Goal: Obtain resource: Download file/media

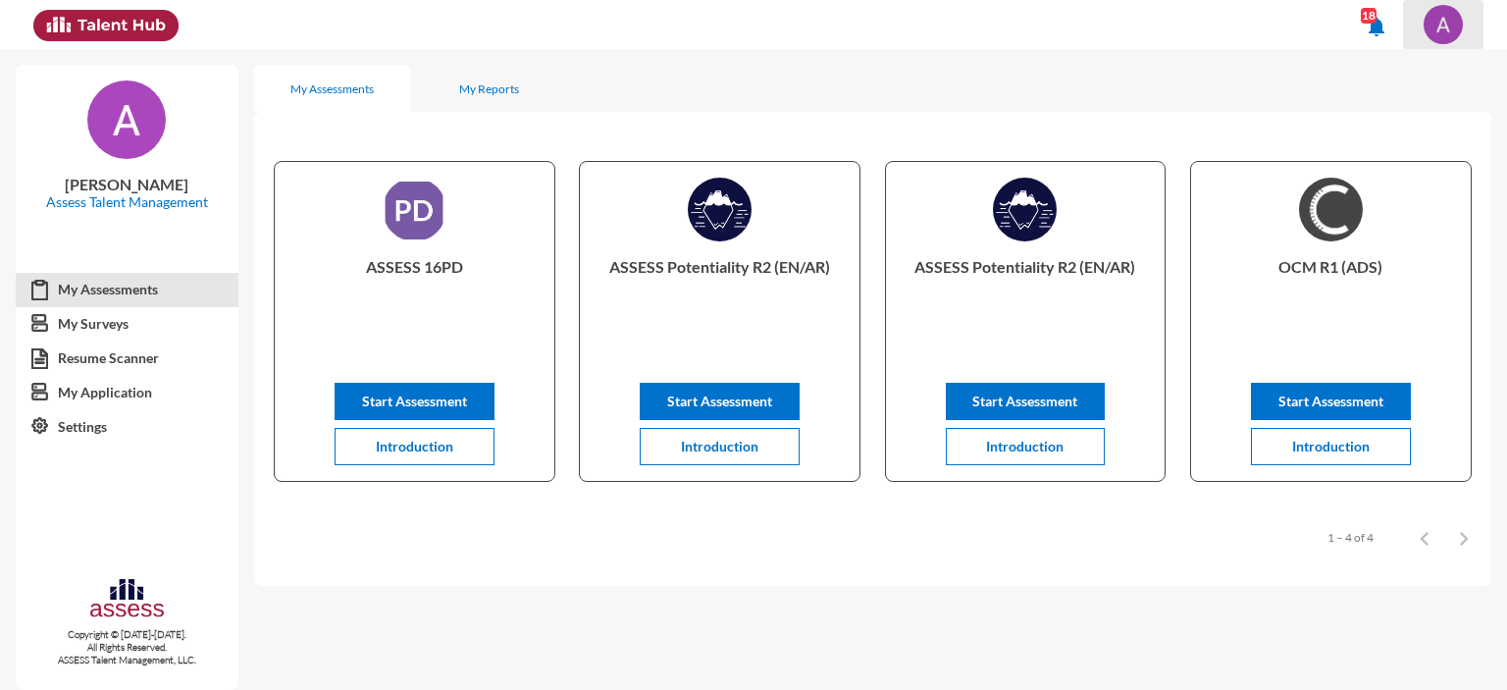
click at [1444, 27] on img at bounding box center [1442, 24] width 39 height 39
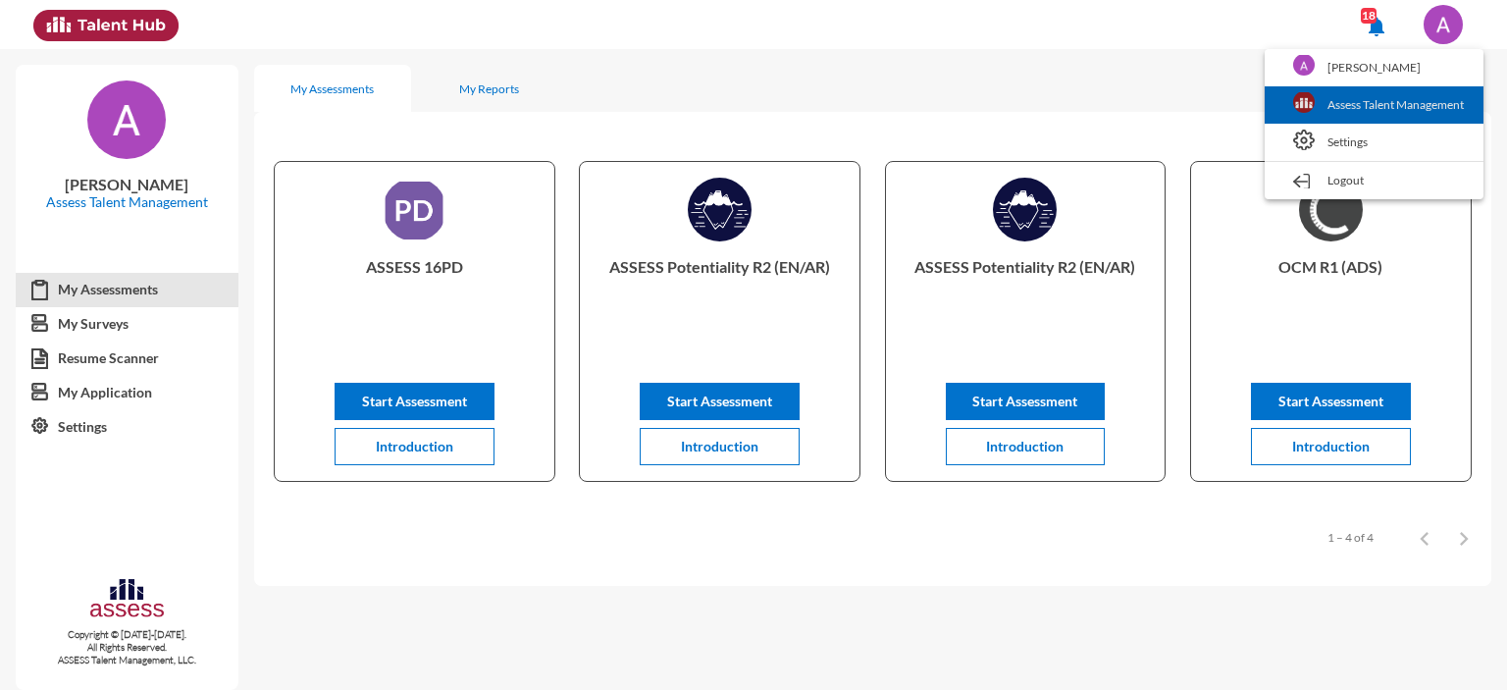
click at [1350, 97] on link "Assess Talent Management" at bounding box center [1373, 104] width 199 height 37
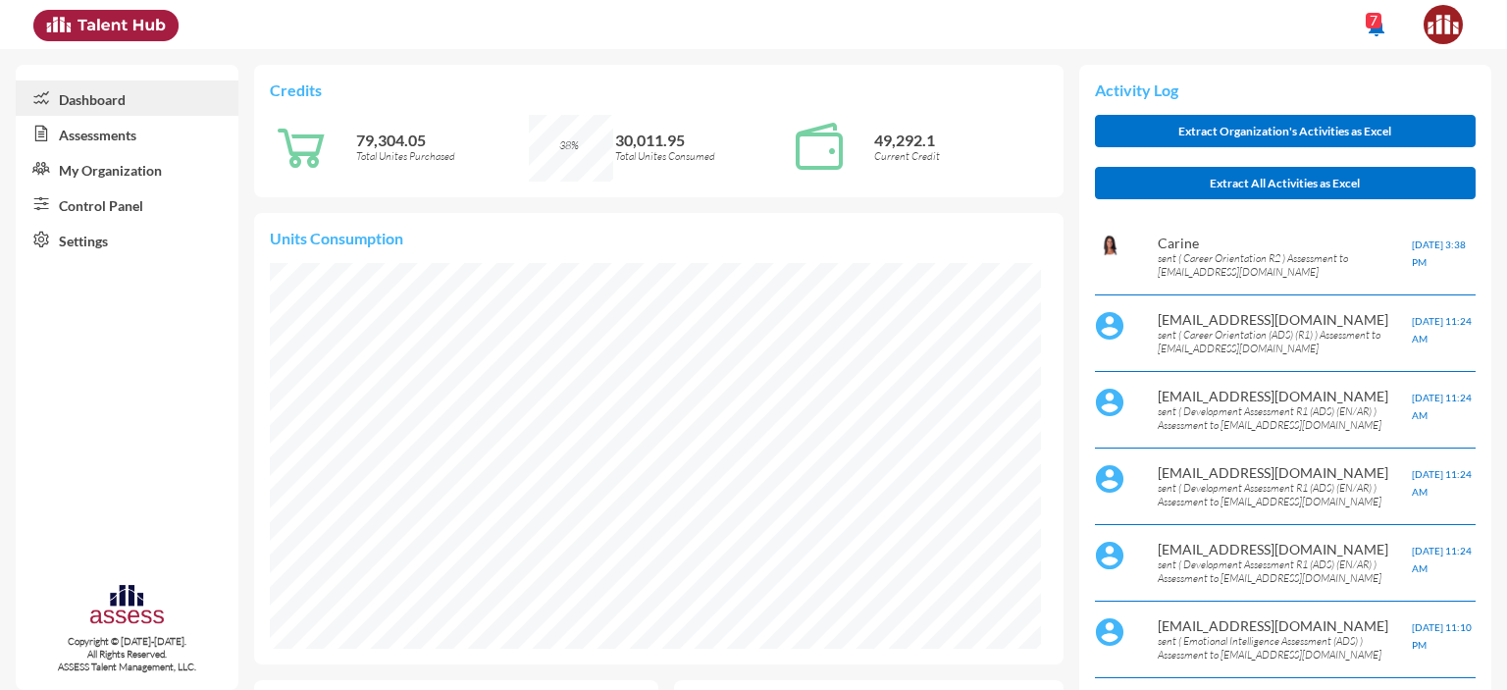
click at [103, 213] on link "Control Panel" at bounding box center [127, 203] width 223 height 35
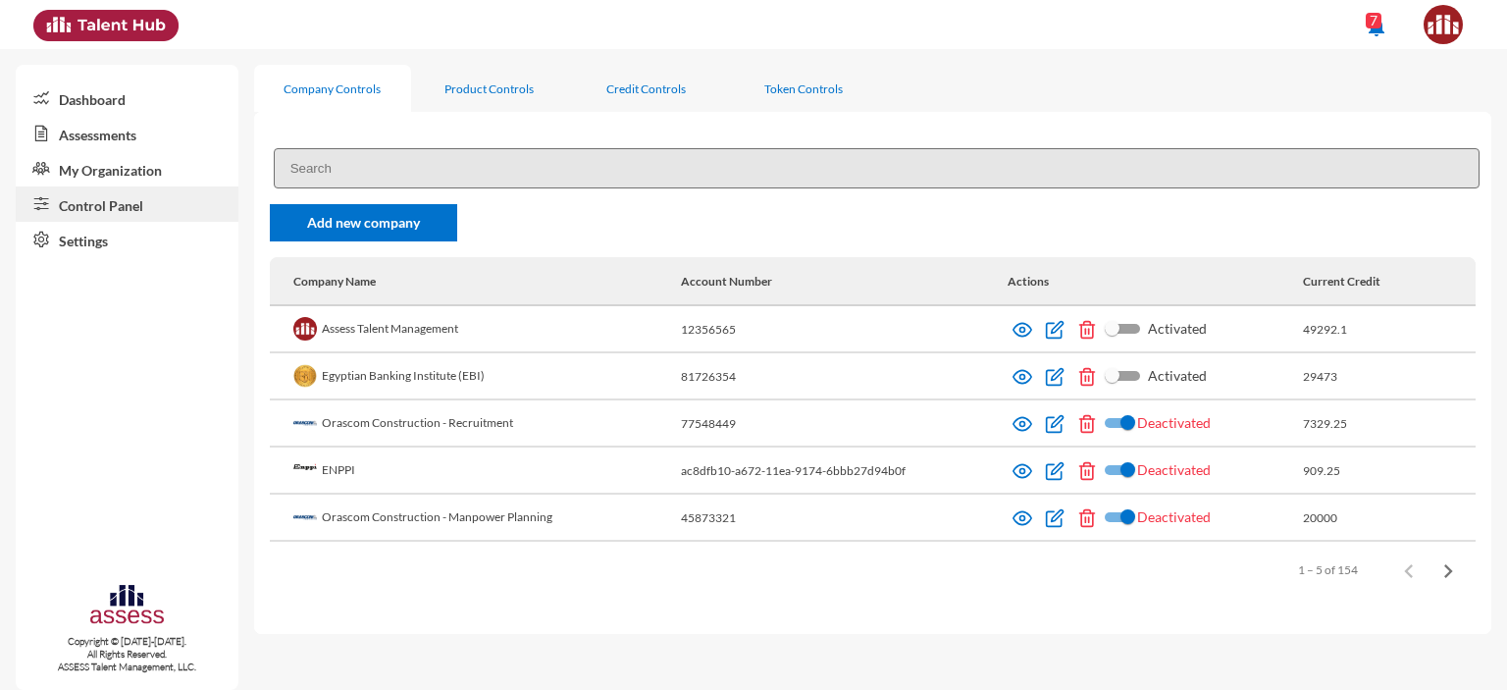
click at [568, 173] on input at bounding box center [876, 168] width 1205 height 40
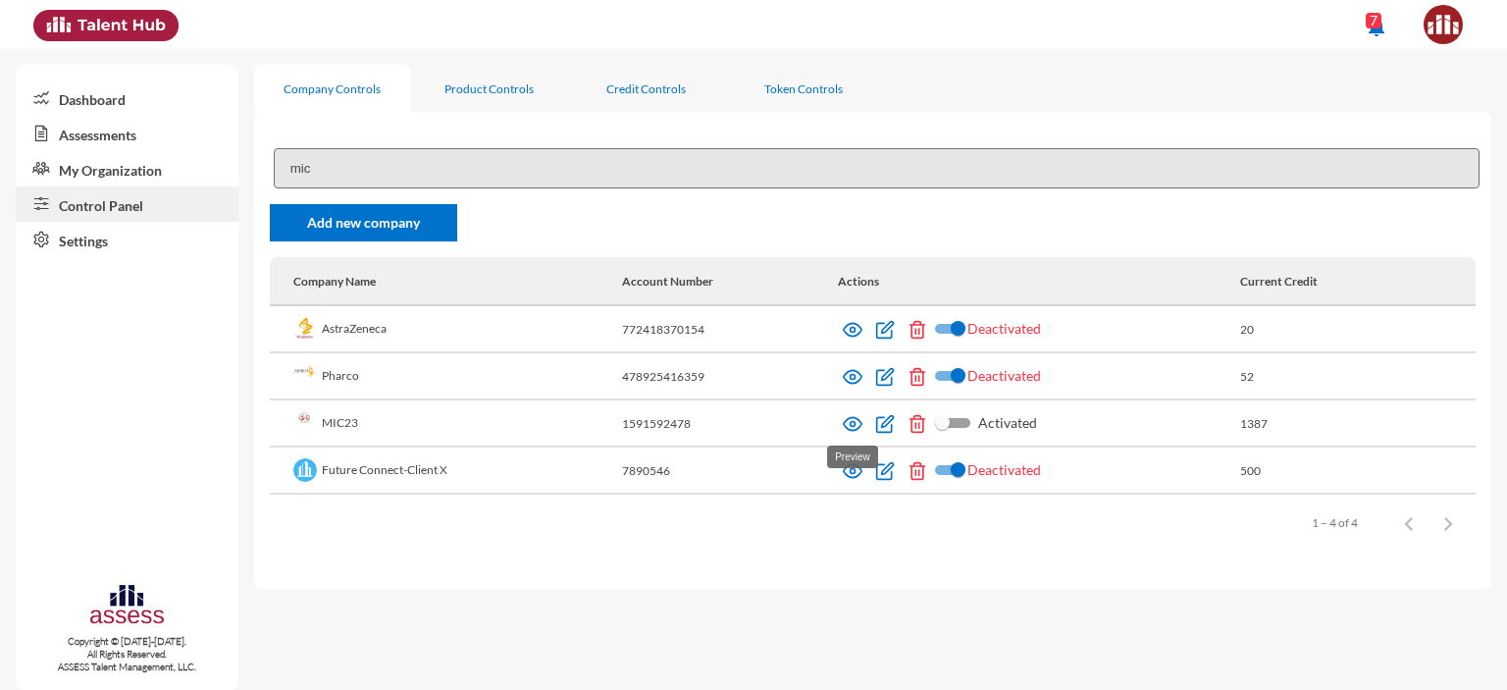
type input "mic"
click at [849, 420] on img at bounding box center [853, 424] width 20 height 20
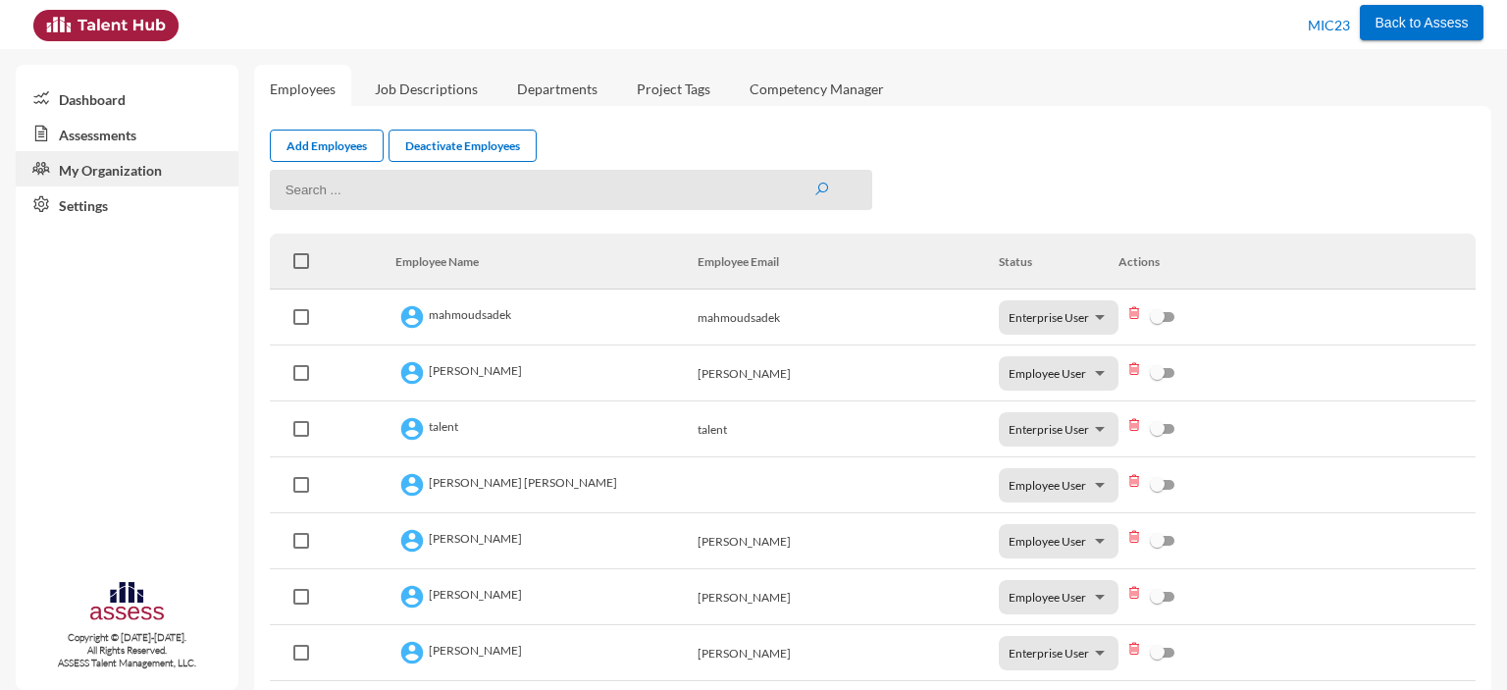
click at [106, 136] on link "Assessments" at bounding box center [127, 133] width 223 height 35
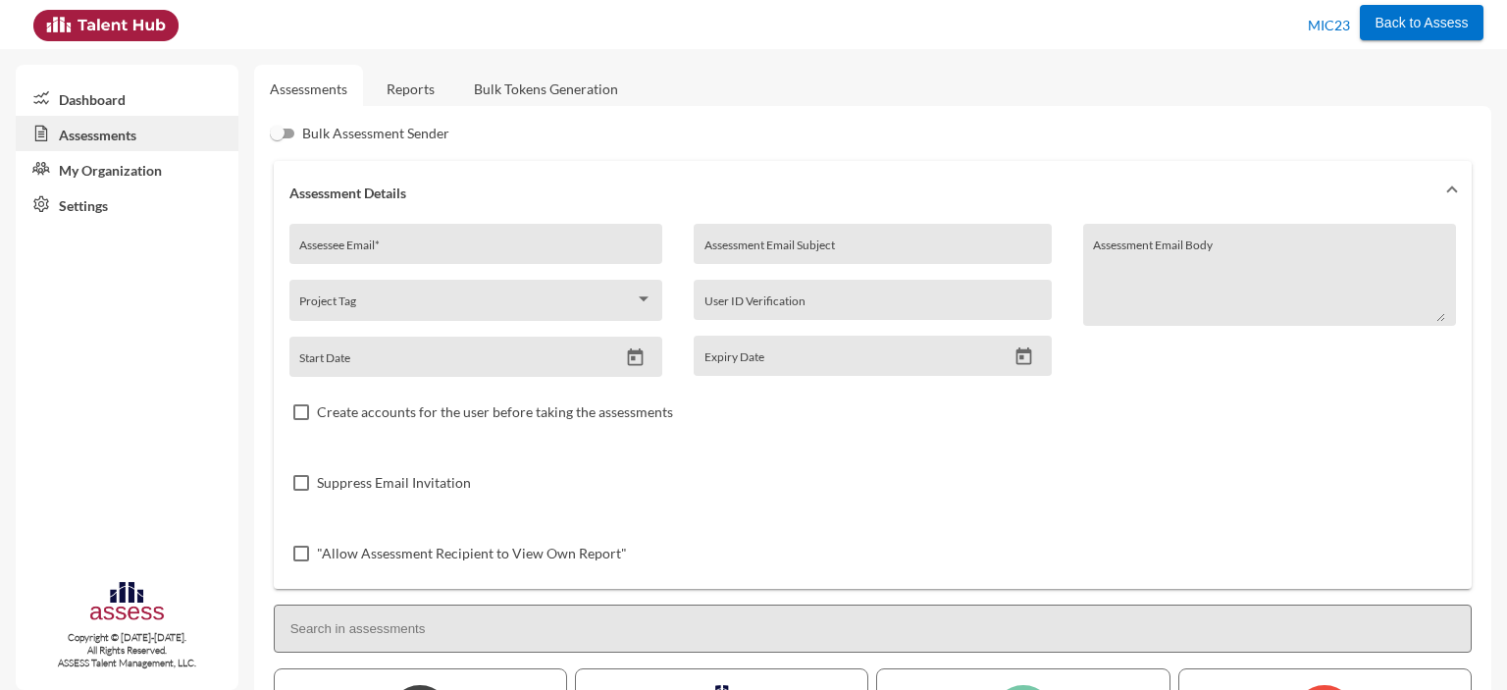
click at [413, 86] on link "Reports" at bounding box center [410, 89] width 79 height 48
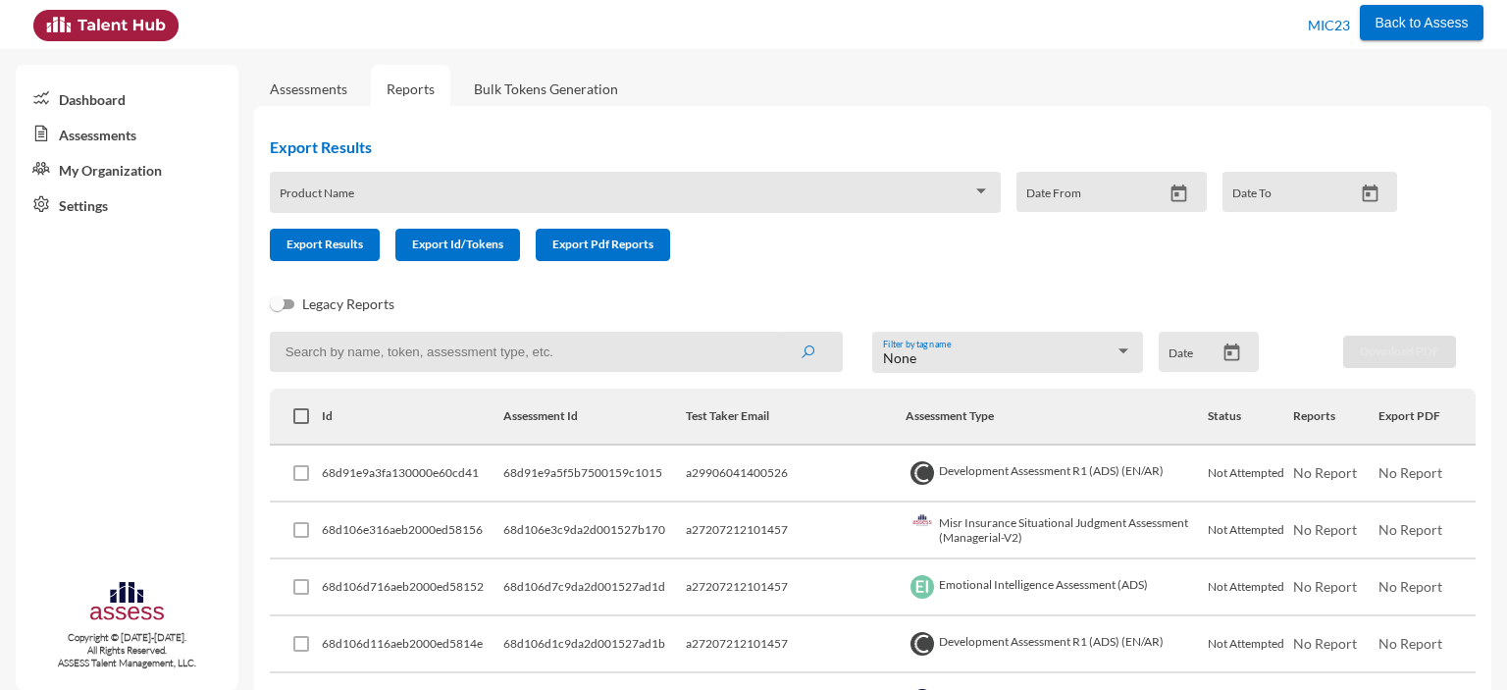
click at [426, 202] on span at bounding box center [626, 199] width 692 height 16
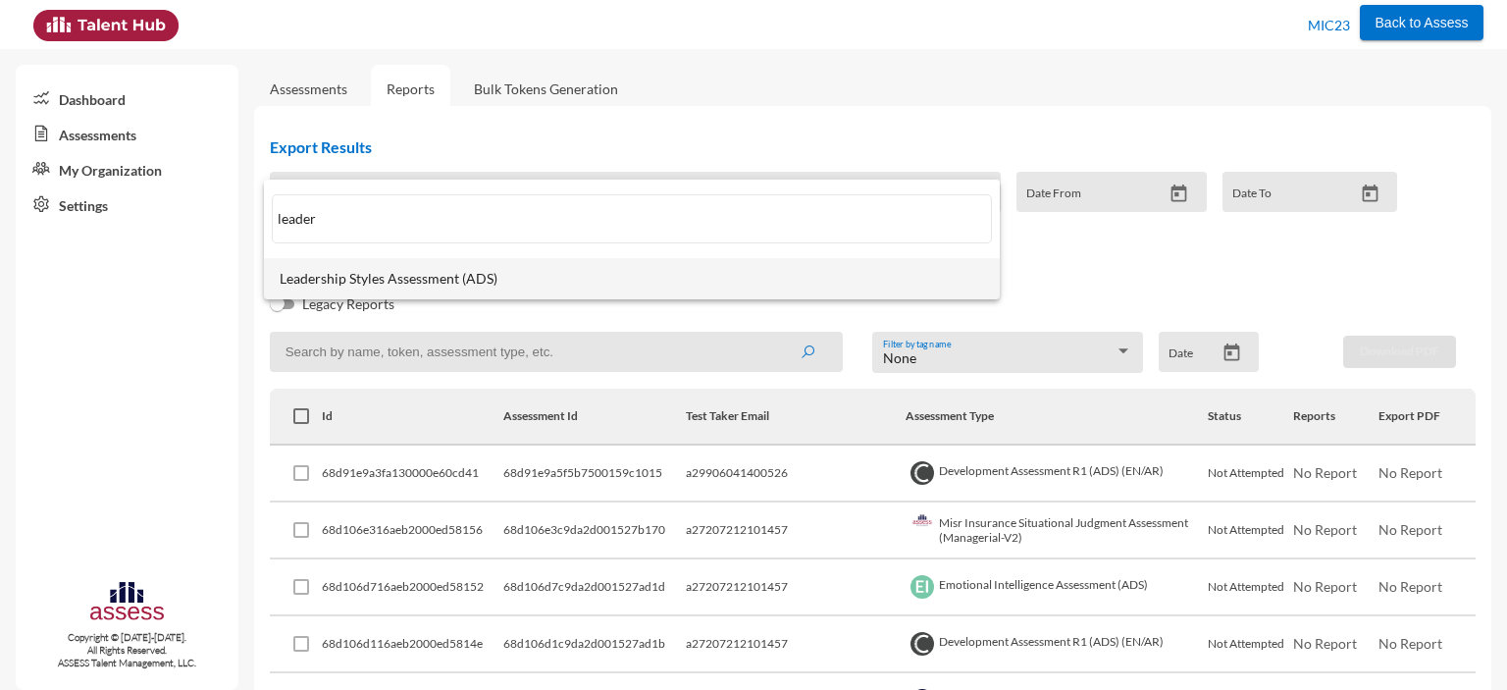
type input "leader"
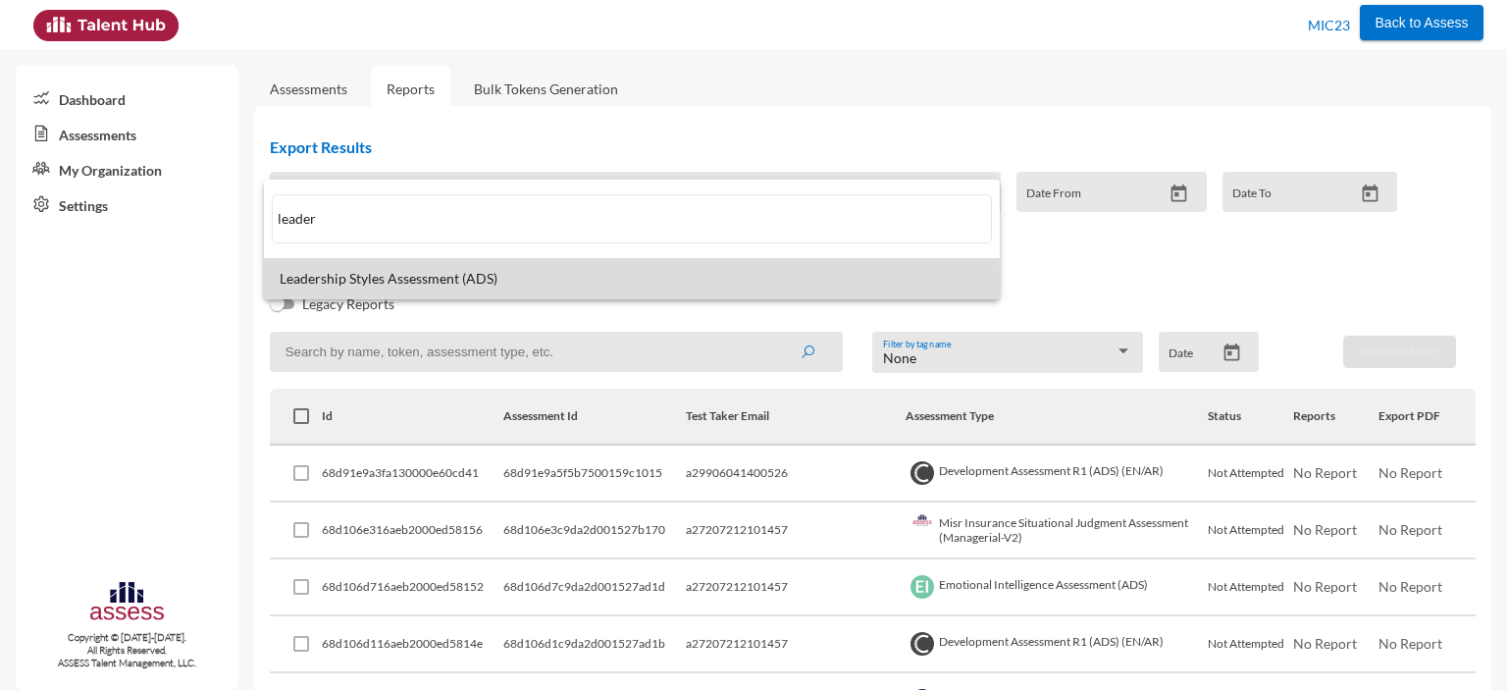
click at [455, 281] on span "Leadership Styles Assessment (ADS)" at bounding box center [632, 279] width 704 height 16
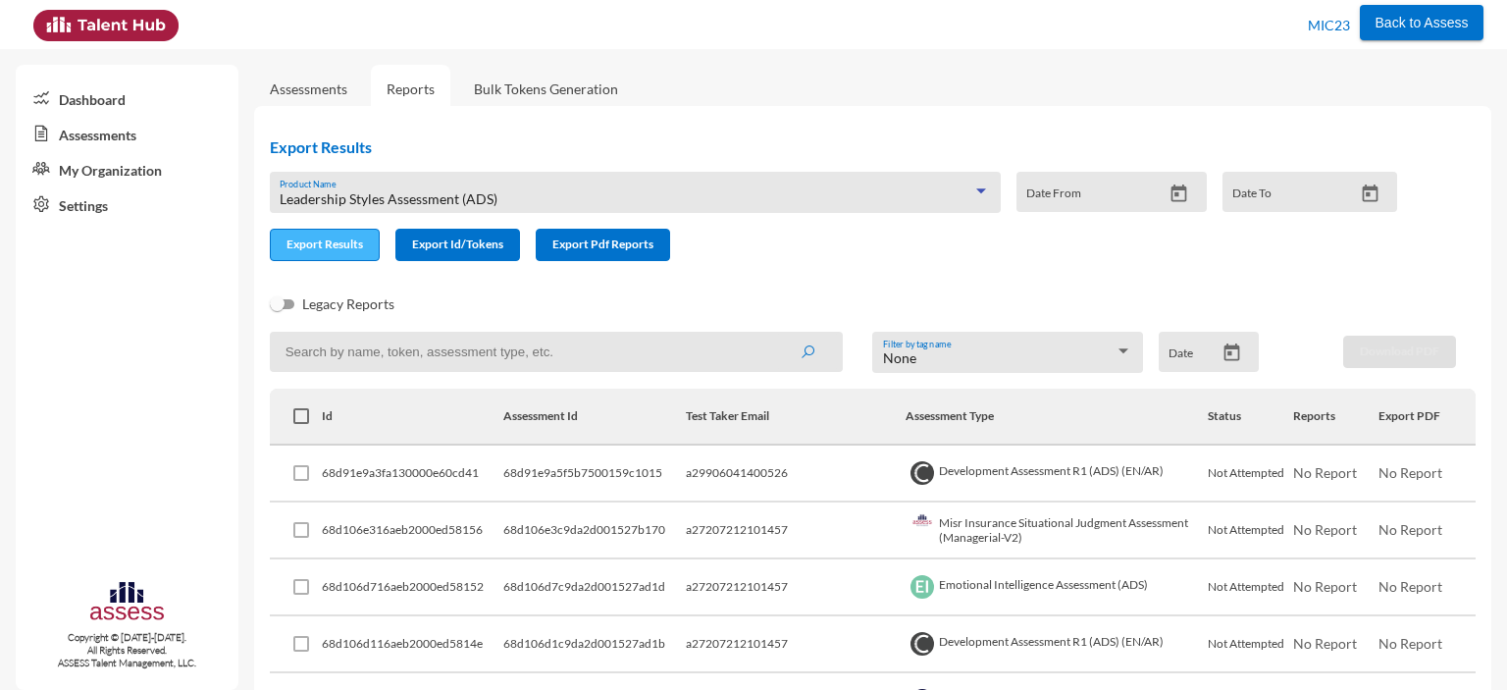
click at [332, 243] on span "Export Results" at bounding box center [324, 243] width 77 height 15
click at [505, 196] on div "Leadership Styles Assessment (ADS)" at bounding box center [626, 199] width 692 height 16
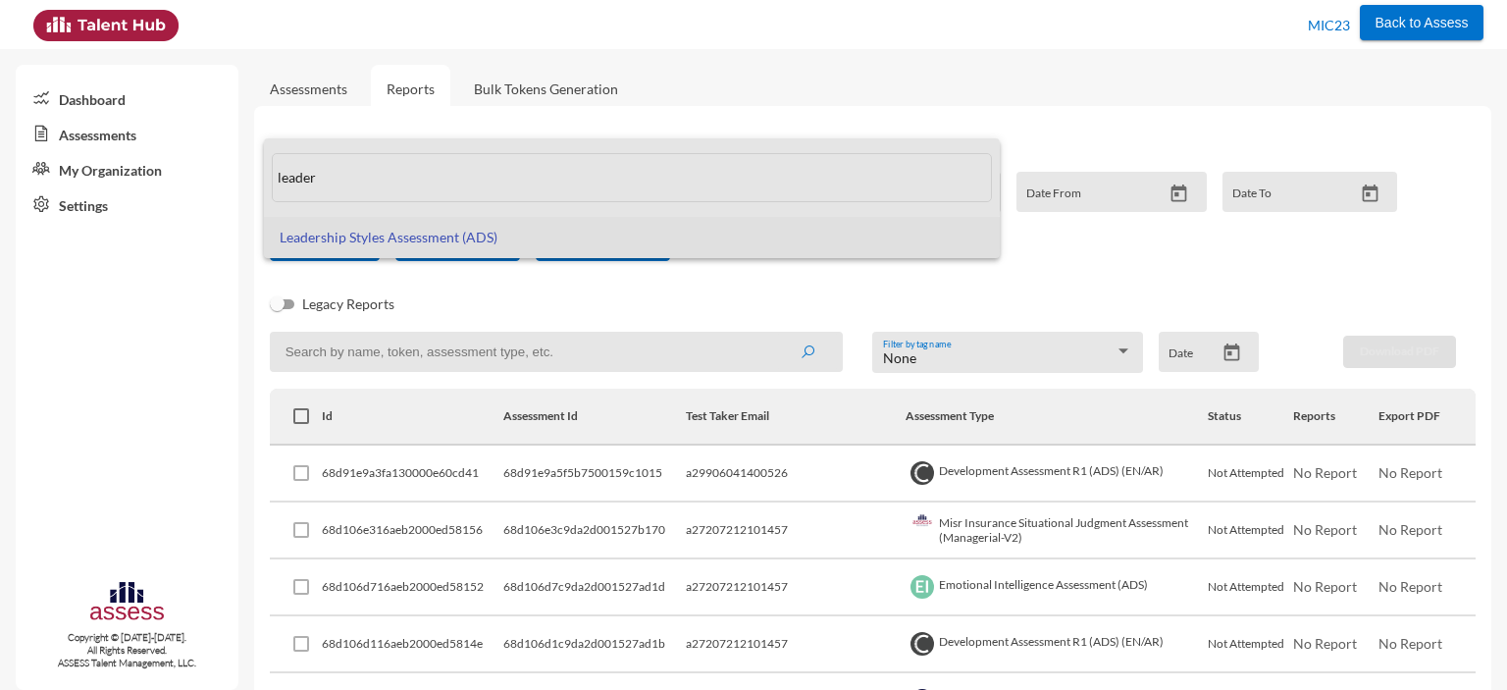
drag, startPoint x: 330, startPoint y: 179, endPoint x: 271, endPoint y: 179, distance: 58.9
click at [271, 179] on mat-option "leader" at bounding box center [632, 177] width 736 height 78
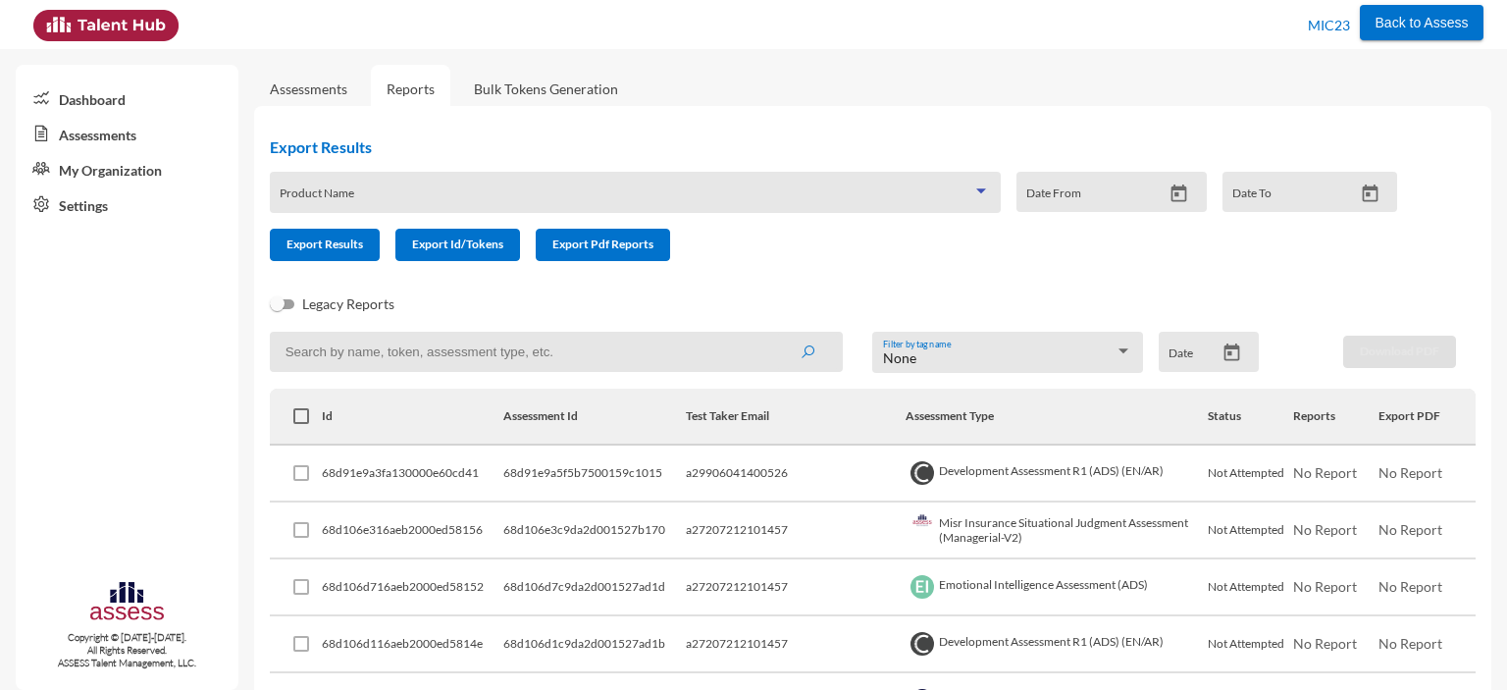
click at [342, 192] on span at bounding box center [626, 199] width 692 height 16
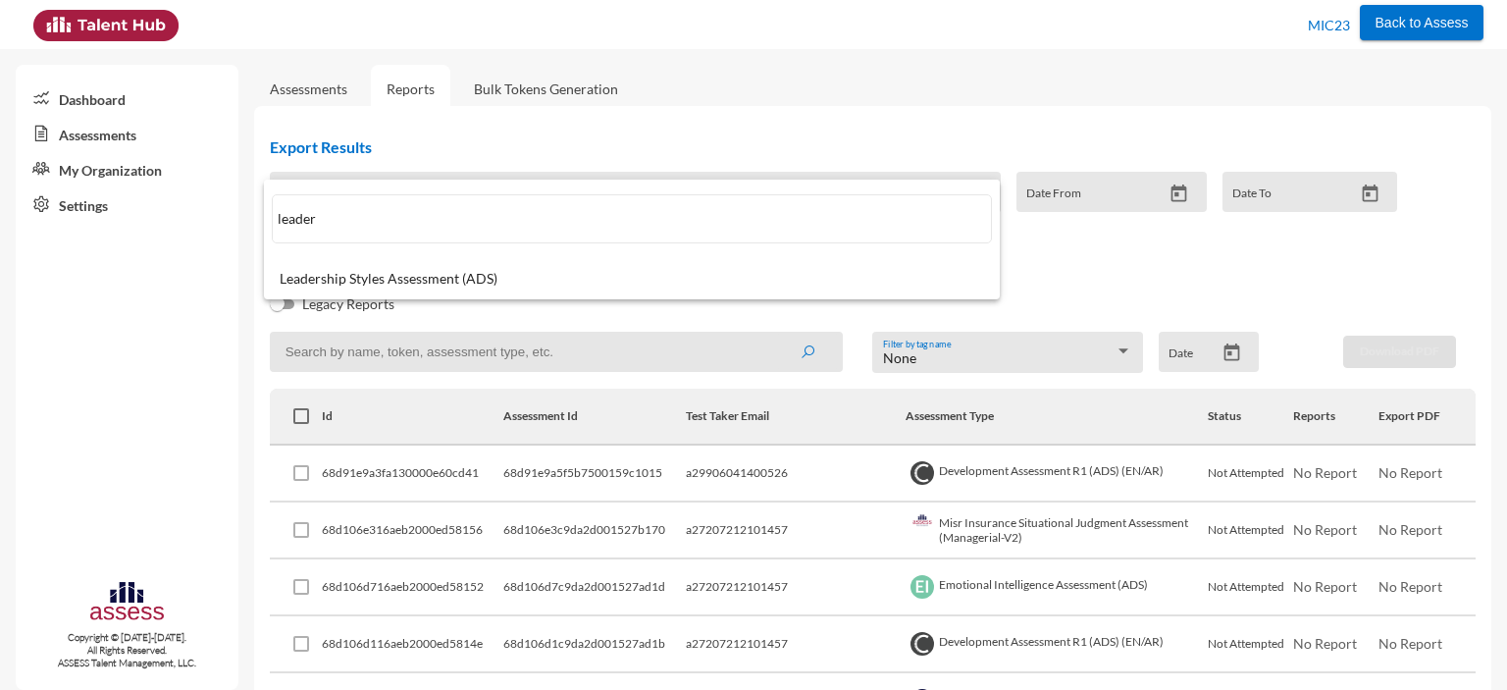
paste input "Misr Insurance Situational Judgment Assessment (Managerial-V1)"
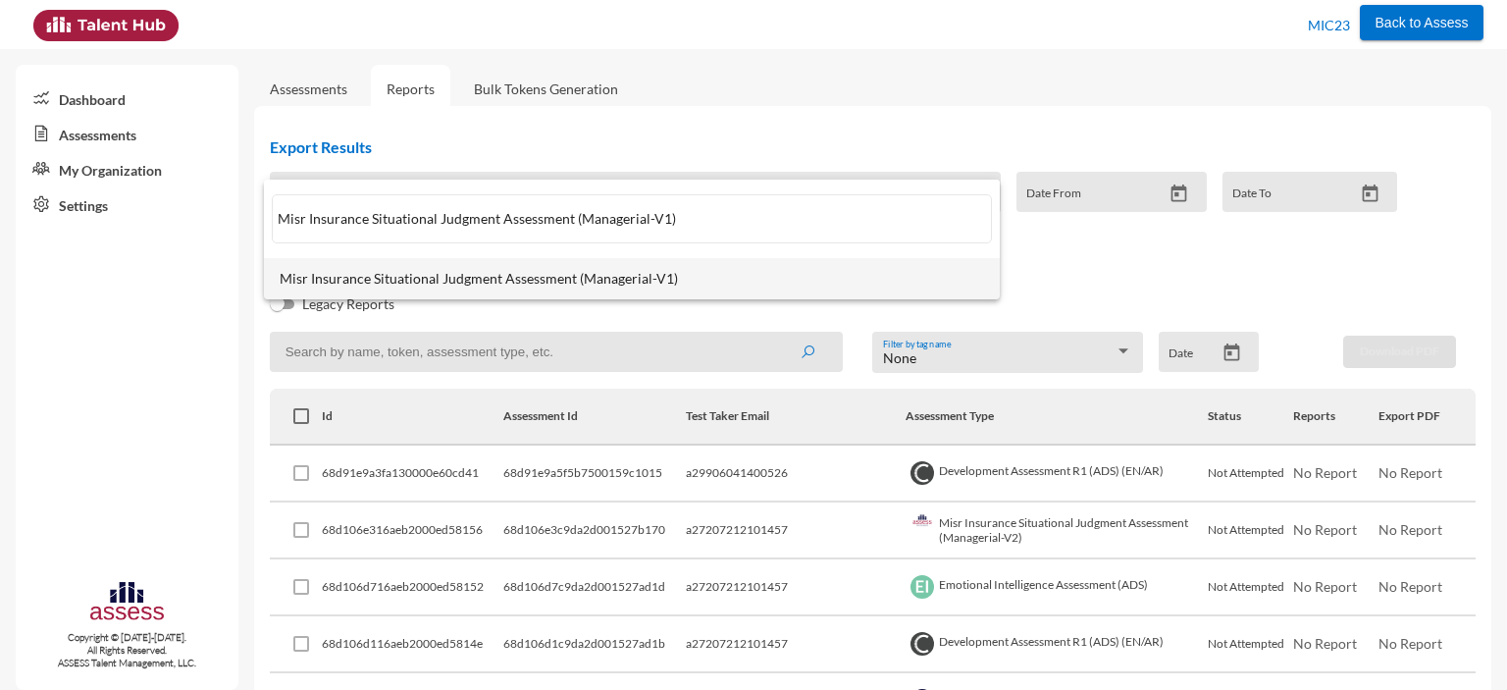
type input "Misr Insurance Situational Judgment Assessment (Managerial-V1)"
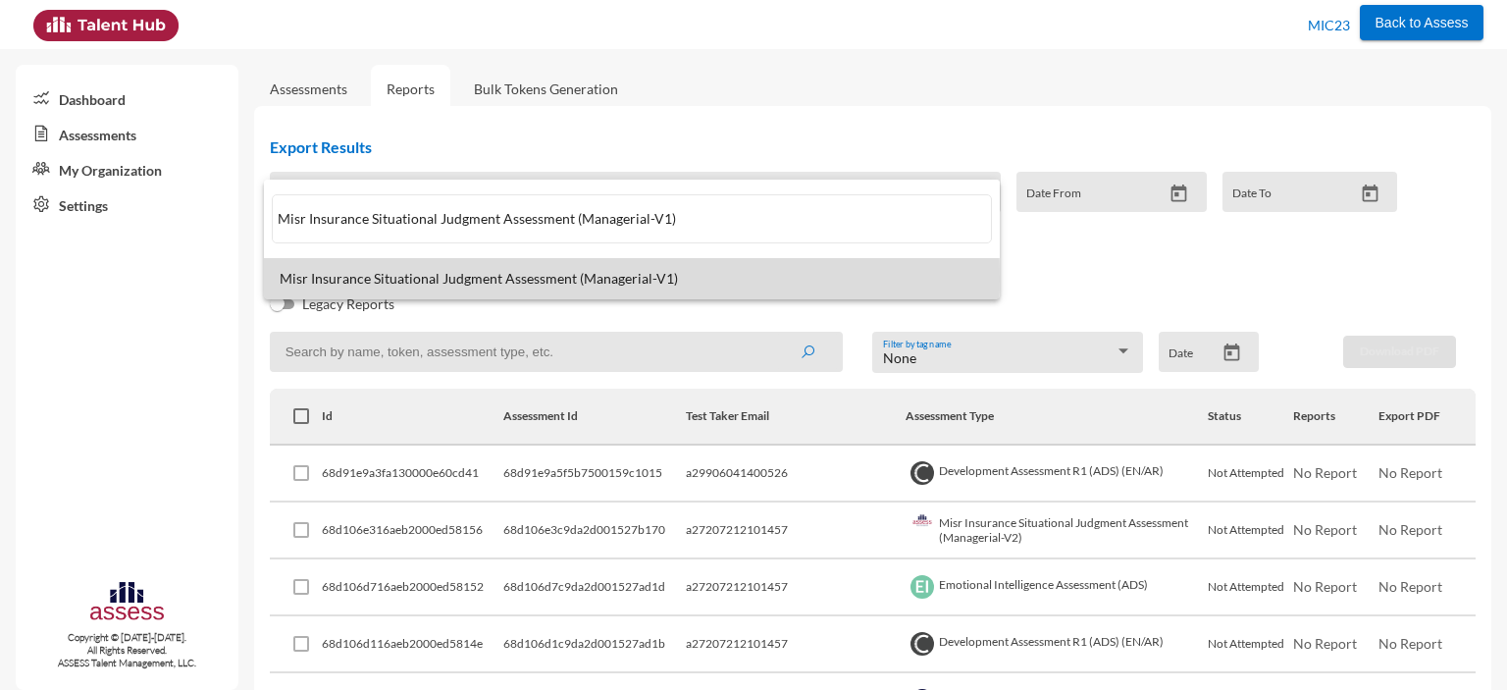
click at [357, 279] on span "Misr Insurance Situational Judgment Assessment (Managerial-V1)" at bounding box center [632, 279] width 704 height 16
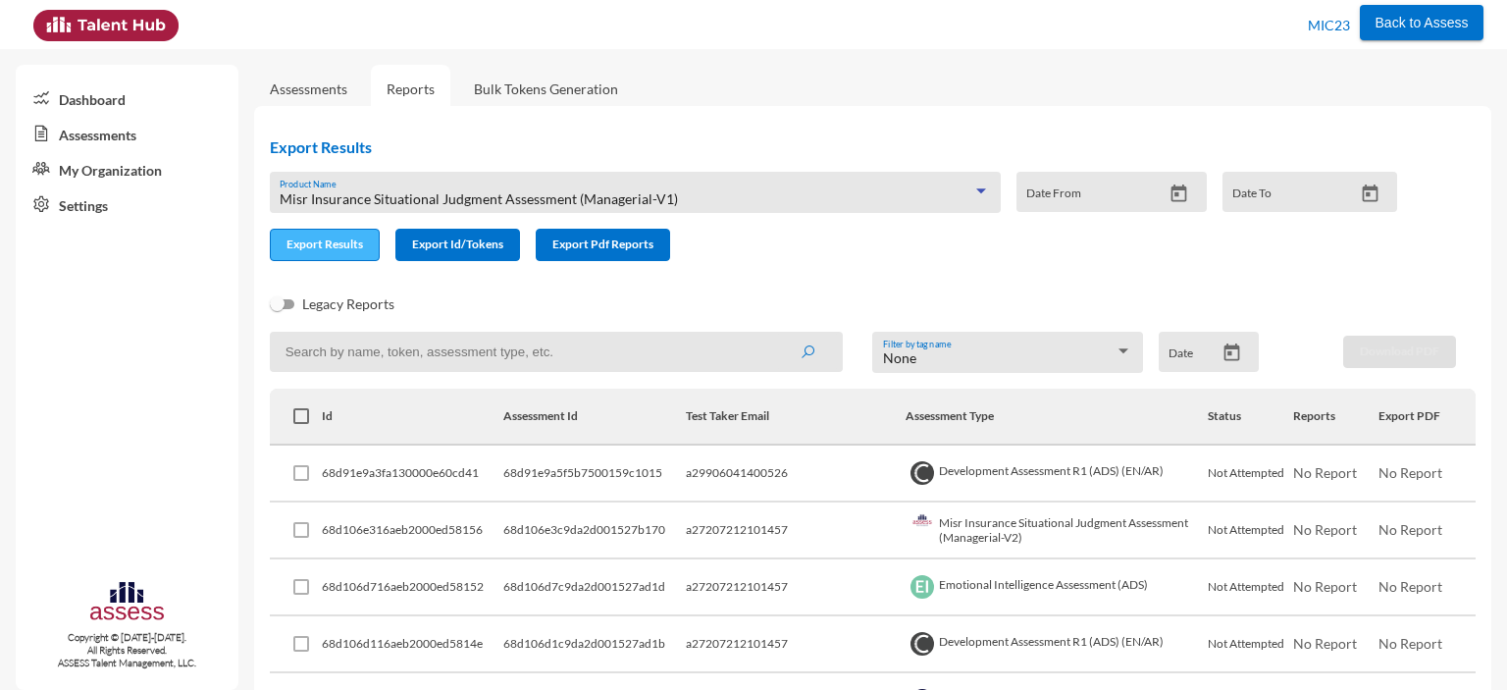
click at [332, 249] on span "Export Results" at bounding box center [324, 243] width 77 height 15
click at [497, 195] on span "Misr Insurance Situational Judgment Assessment (Managerial-V1)" at bounding box center [479, 198] width 398 height 17
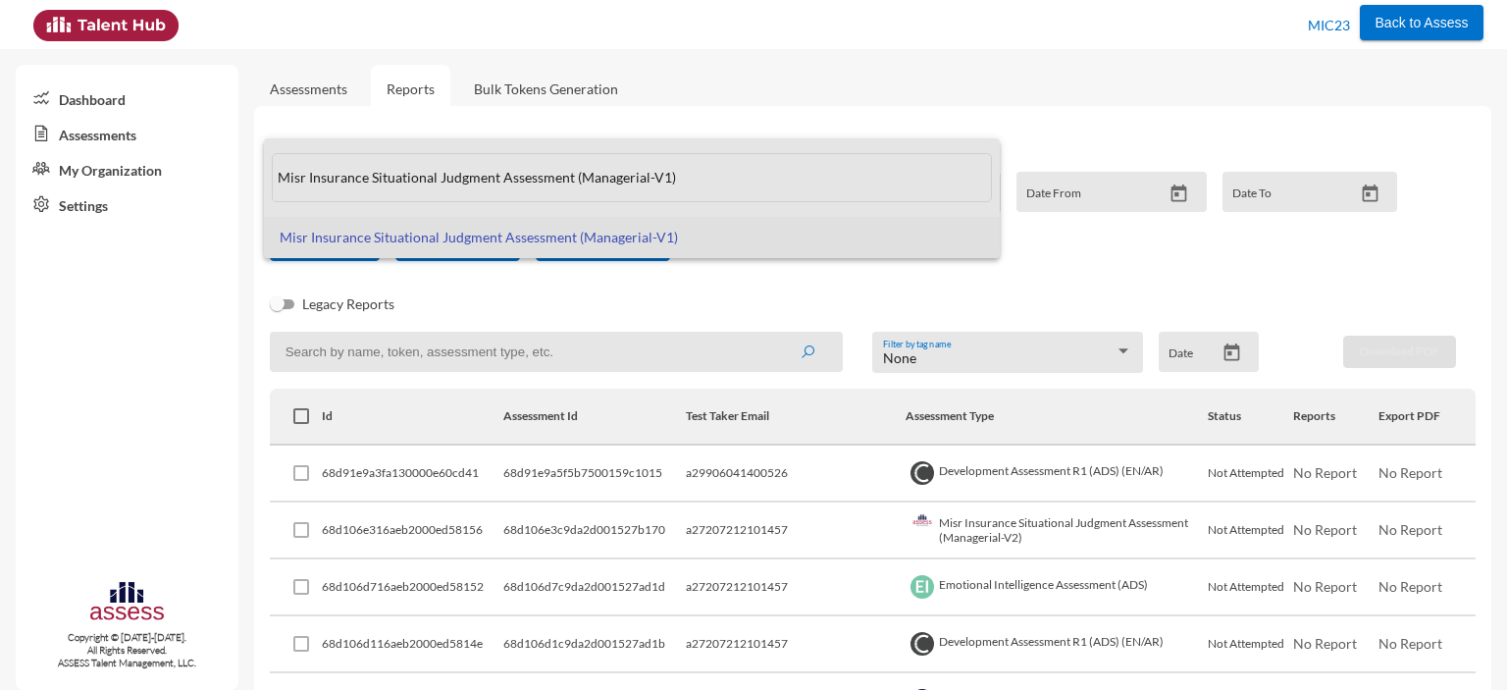
drag, startPoint x: 694, startPoint y: 180, endPoint x: 271, endPoint y: 201, distance: 424.2
click at [272, 201] on span "Misr Insurance Situational Judgment Assessment (Managerial-V1)" at bounding box center [632, 177] width 720 height 78
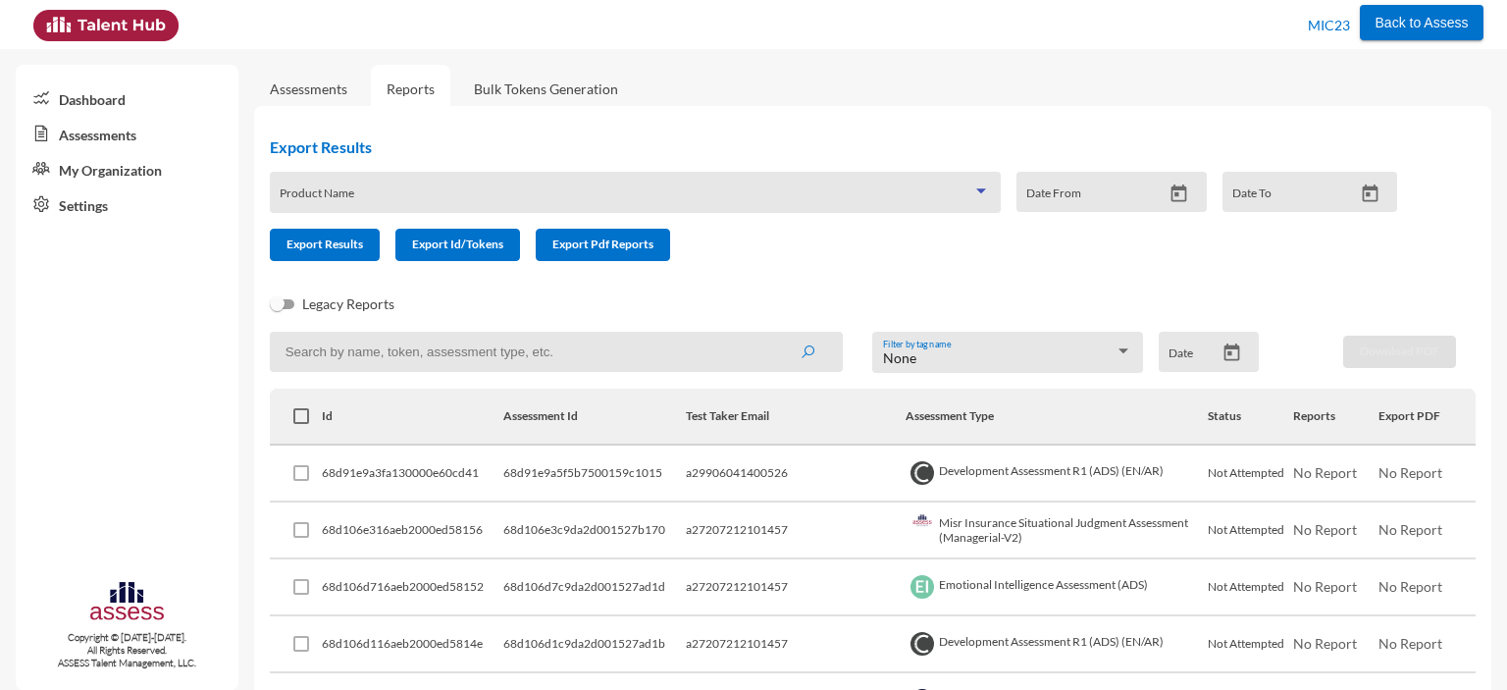
click at [325, 197] on span at bounding box center [626, 199] width 692 height 16
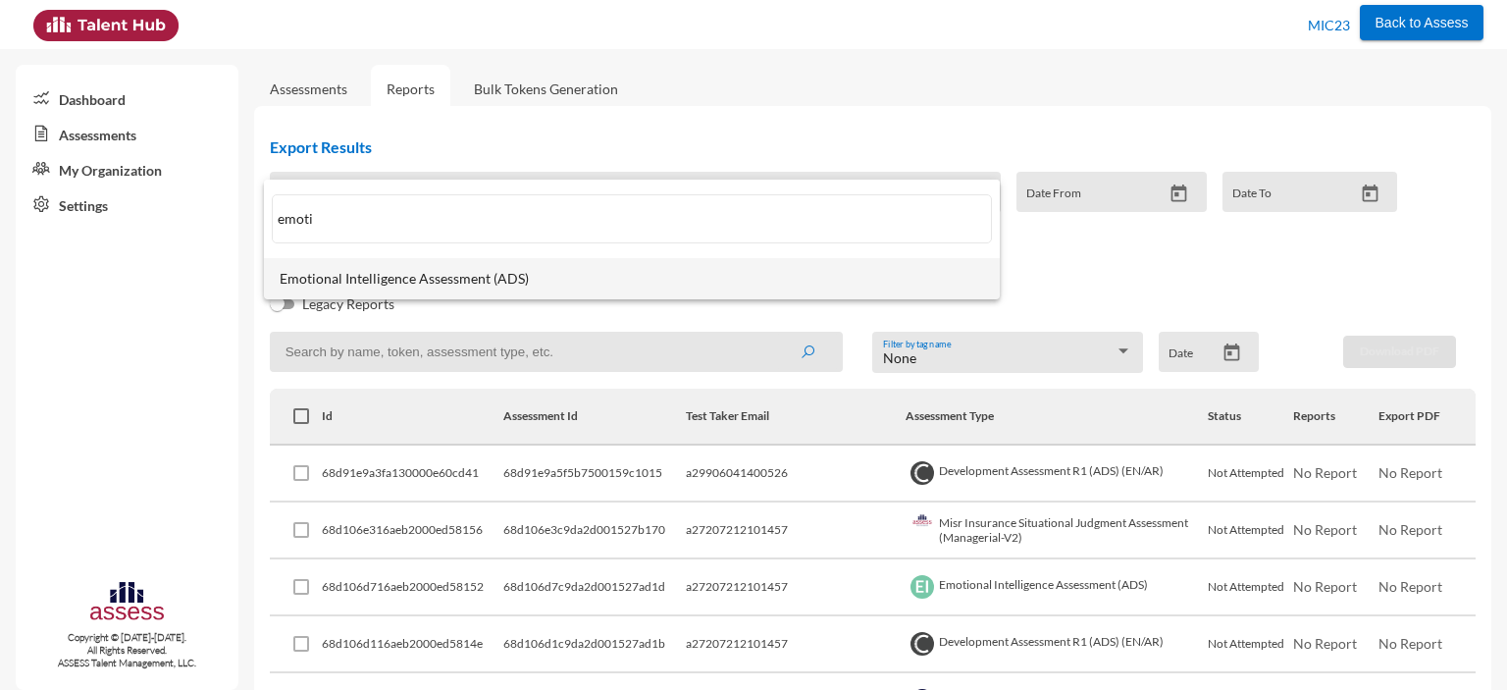
type input "emoti"
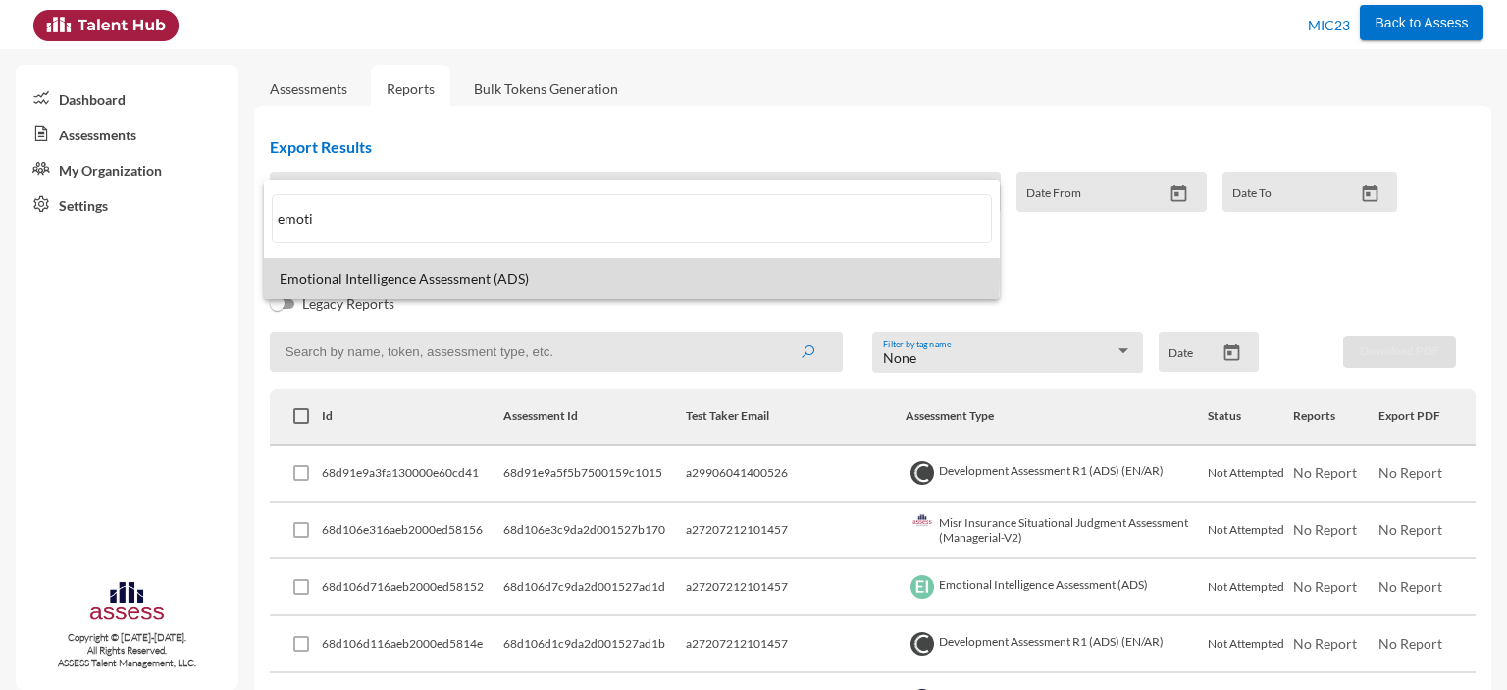
click at [501, 274] on span "Emotional Intelligence Assessment (ADS)" at bounding box center [632, 279] width 704 height 16
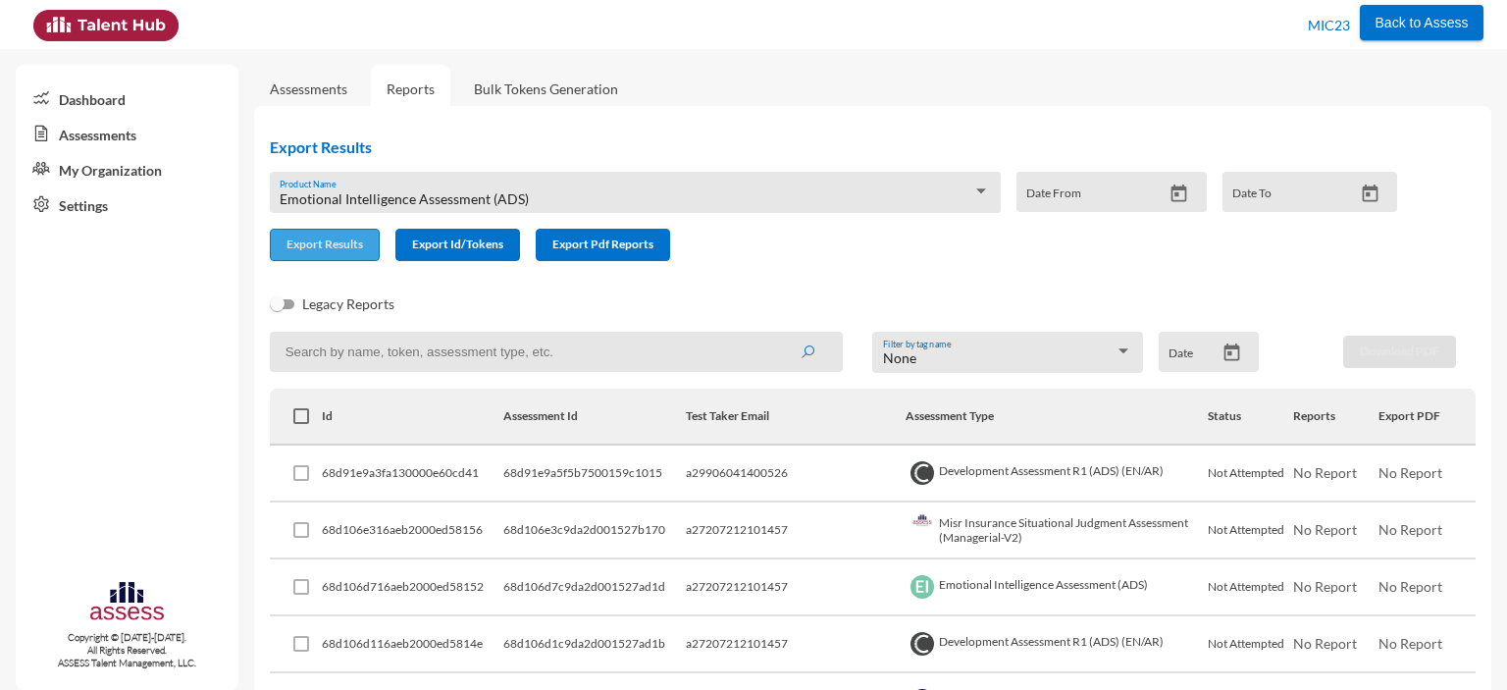
click at [307, 247] on span "Export Results" at bounding box center [324, 243] width 77 height 15
click at [601, 197] on div "Emotional Intelligence Assessment (ADS)" at bounding box center [626, 199] width 692 height 16
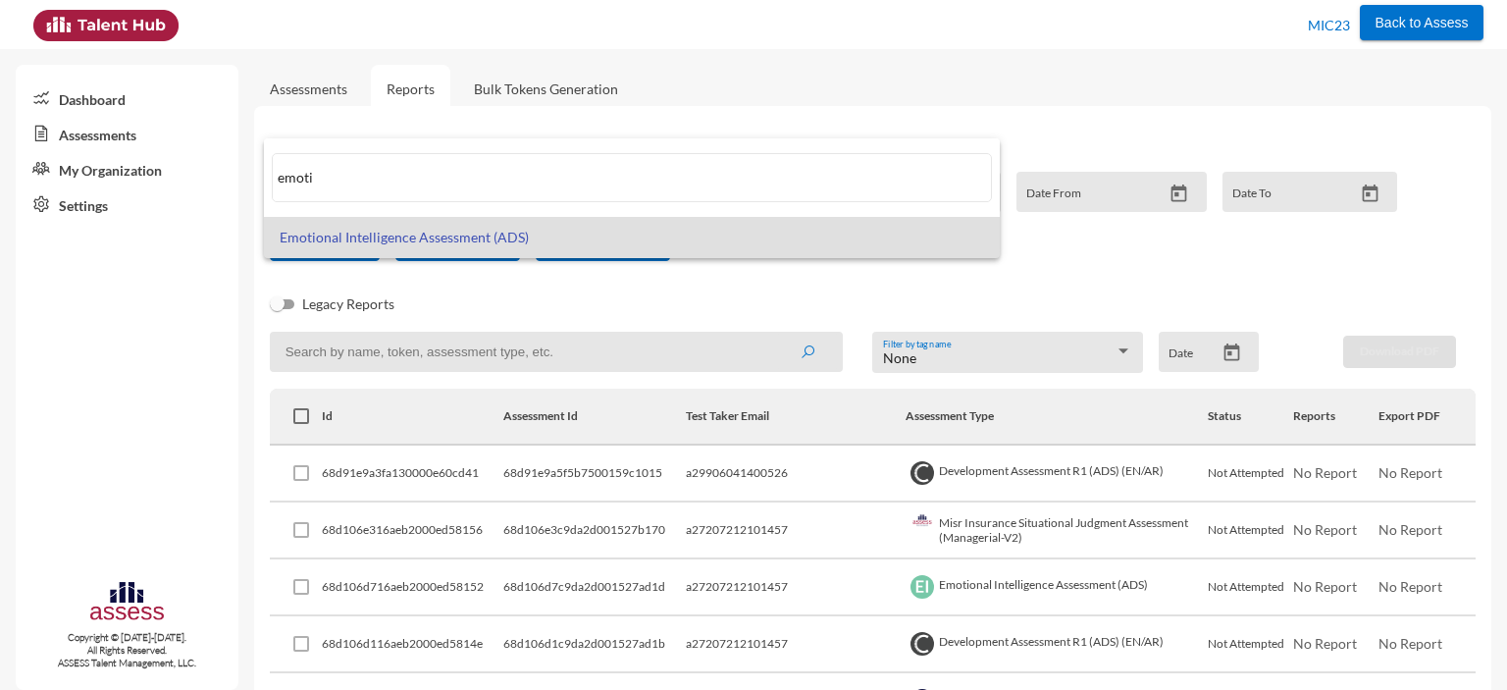
drag, startPoint x: 325, startPoint y: 181, endPoint x: 259, endPoint y: 181, distance: 65.7
click at [259, 181] on div "emoti Emotional Intelligence Assessment (ADS)" at bounding box center [753, 345] width 1507 height 690
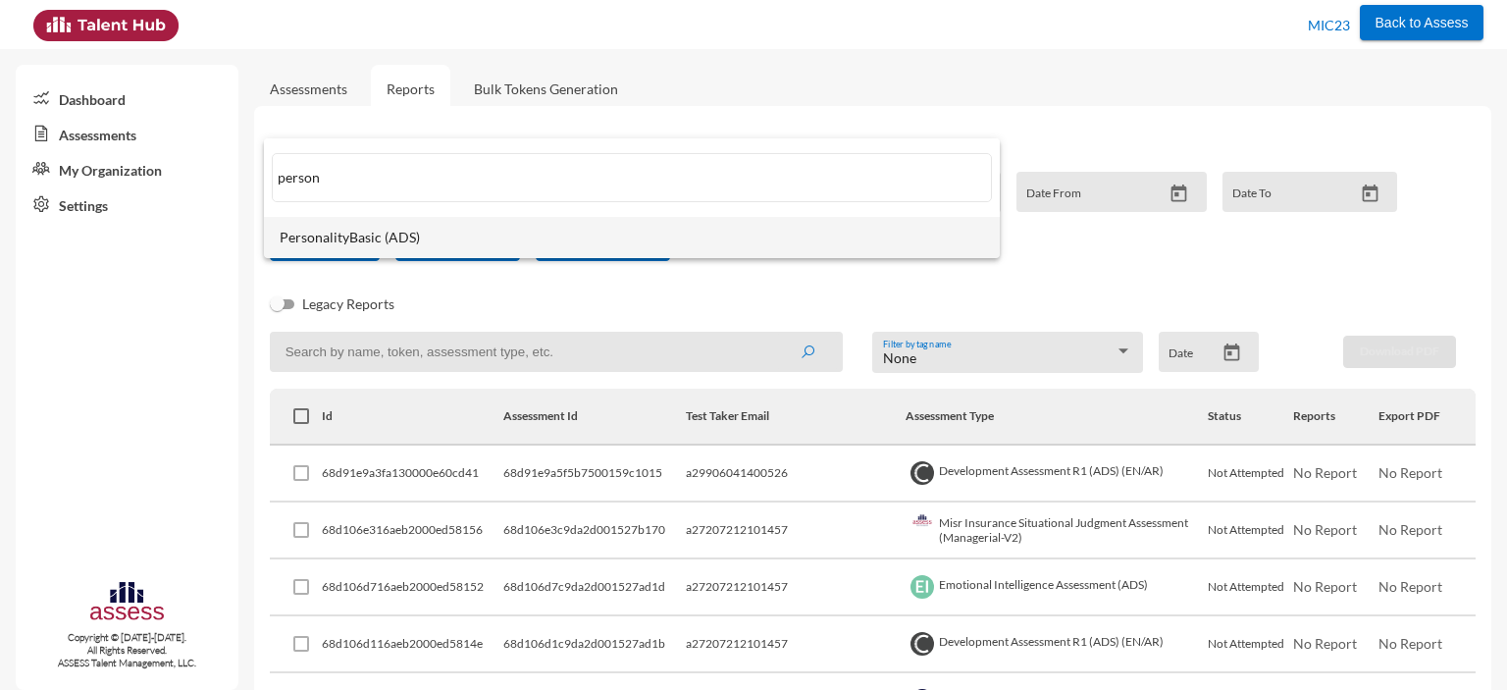
type input "person"
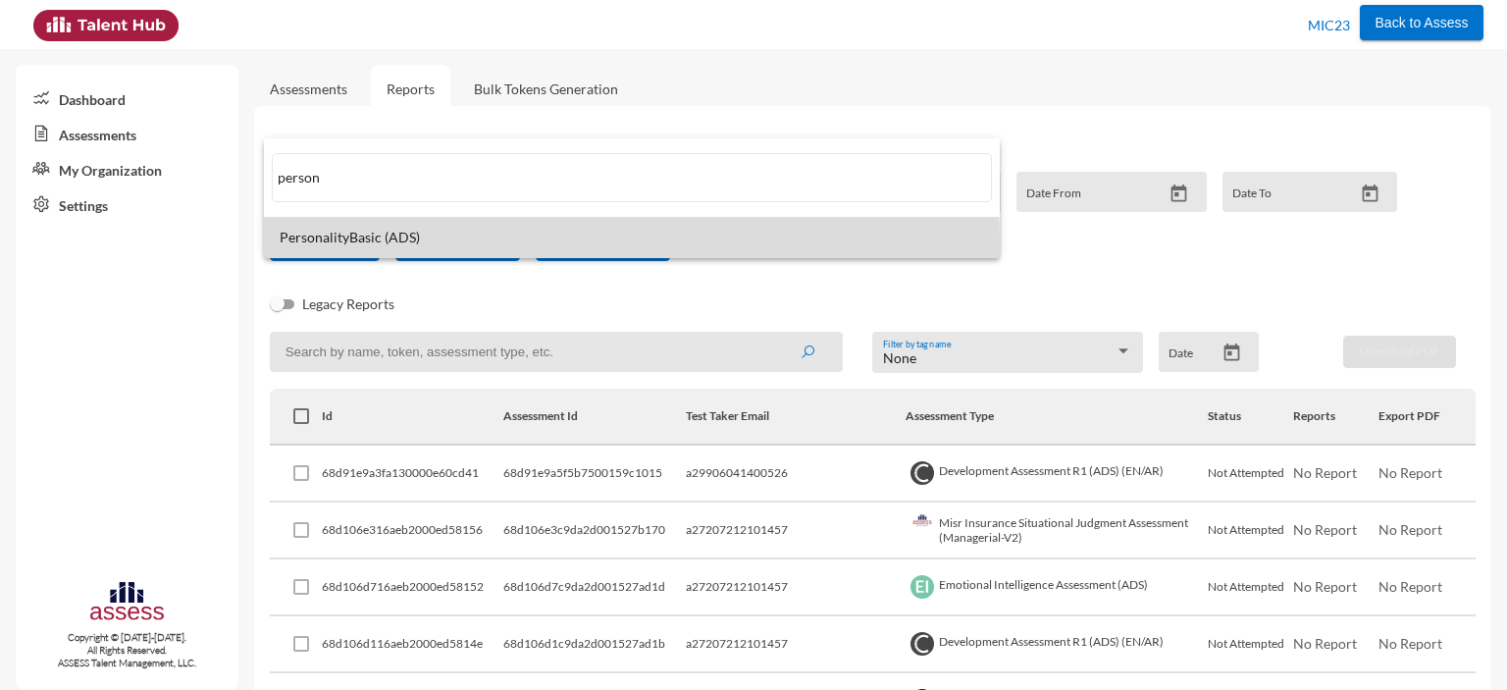
click at [365, 246] on mat-option "PersonalityBasic (ADS)" at bounding box center [632, 237] width 736 height 41
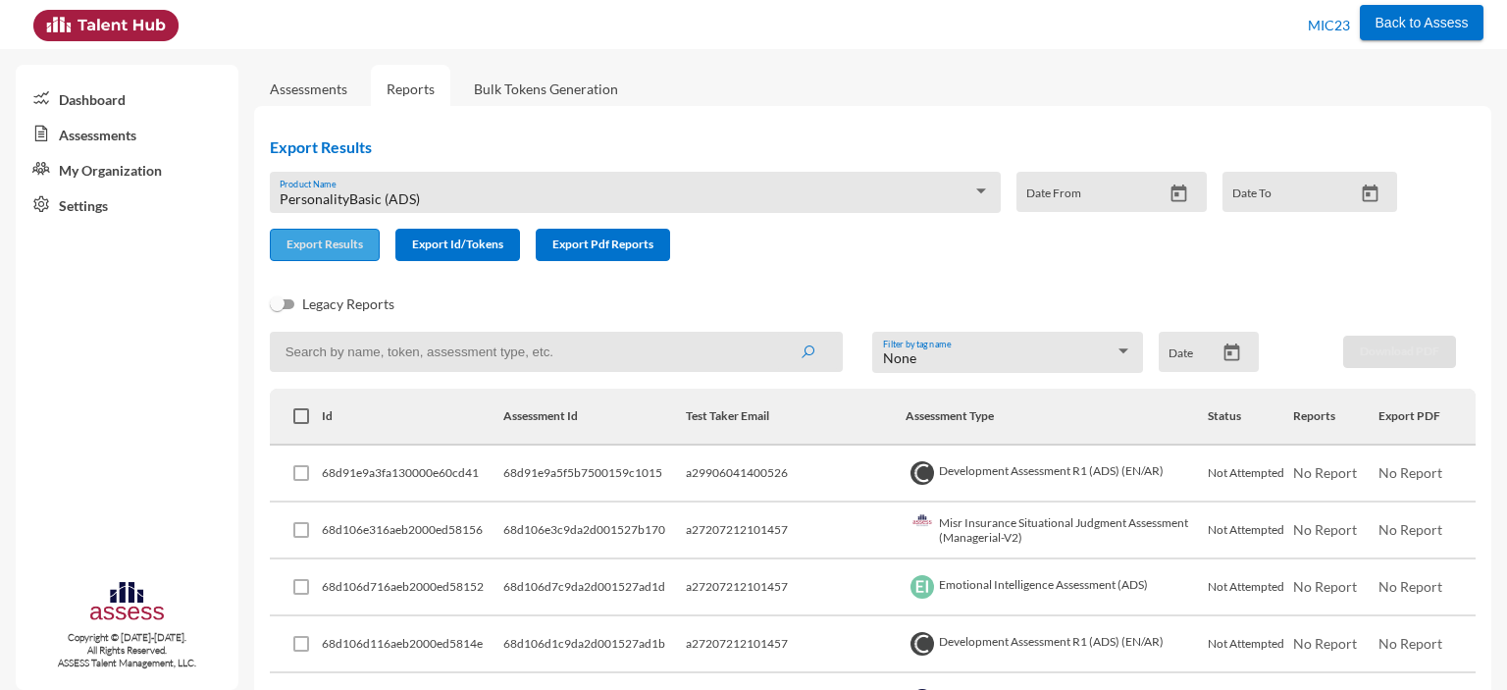
click at [313, 246] on span "Export Results" at bounding box center [324, 243] width 77 height 15
click at [474, 191] on div "PersonalityBasic (ADS)" at bounding box center [626, 199] width 692 height 16
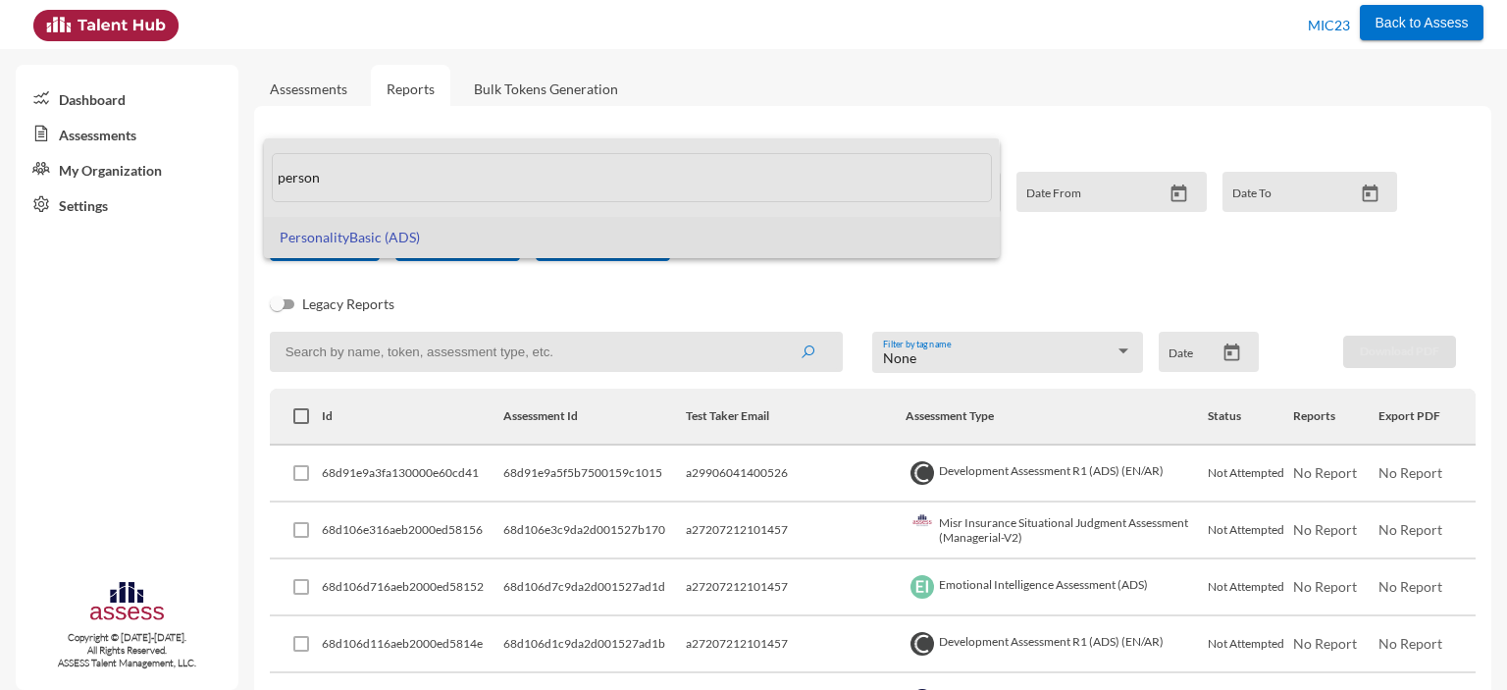
drag, startPoint x: 373, startPoint y: 183, endPoint x: 280, endPoint y: 180, distance: 93.2
click at [280, 180] on input "person" at bounding box center [632, 177] width 720 height 49
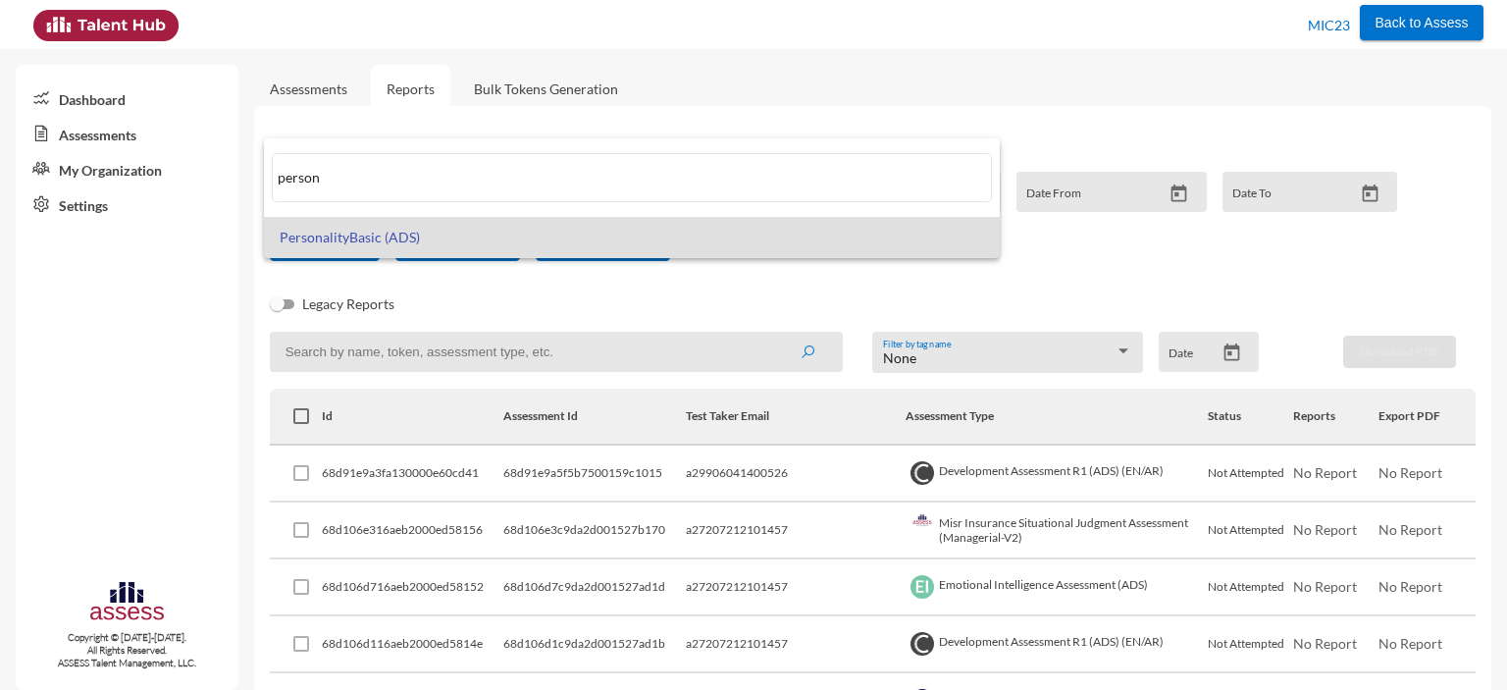
paste input "MIC - B Focus 6 Module Assessments (EN/AR)"
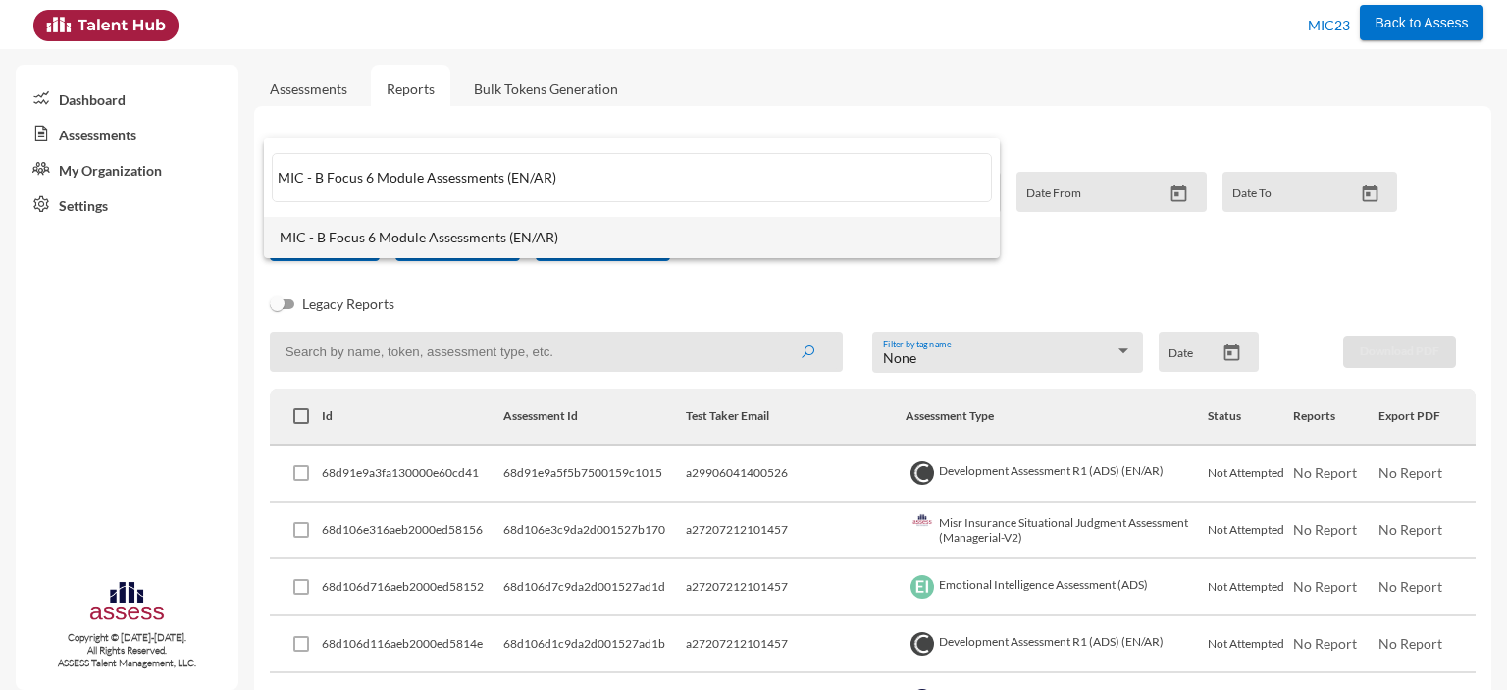
type input "MIC - B Focus 6 Module Assessments (EN/AR)"
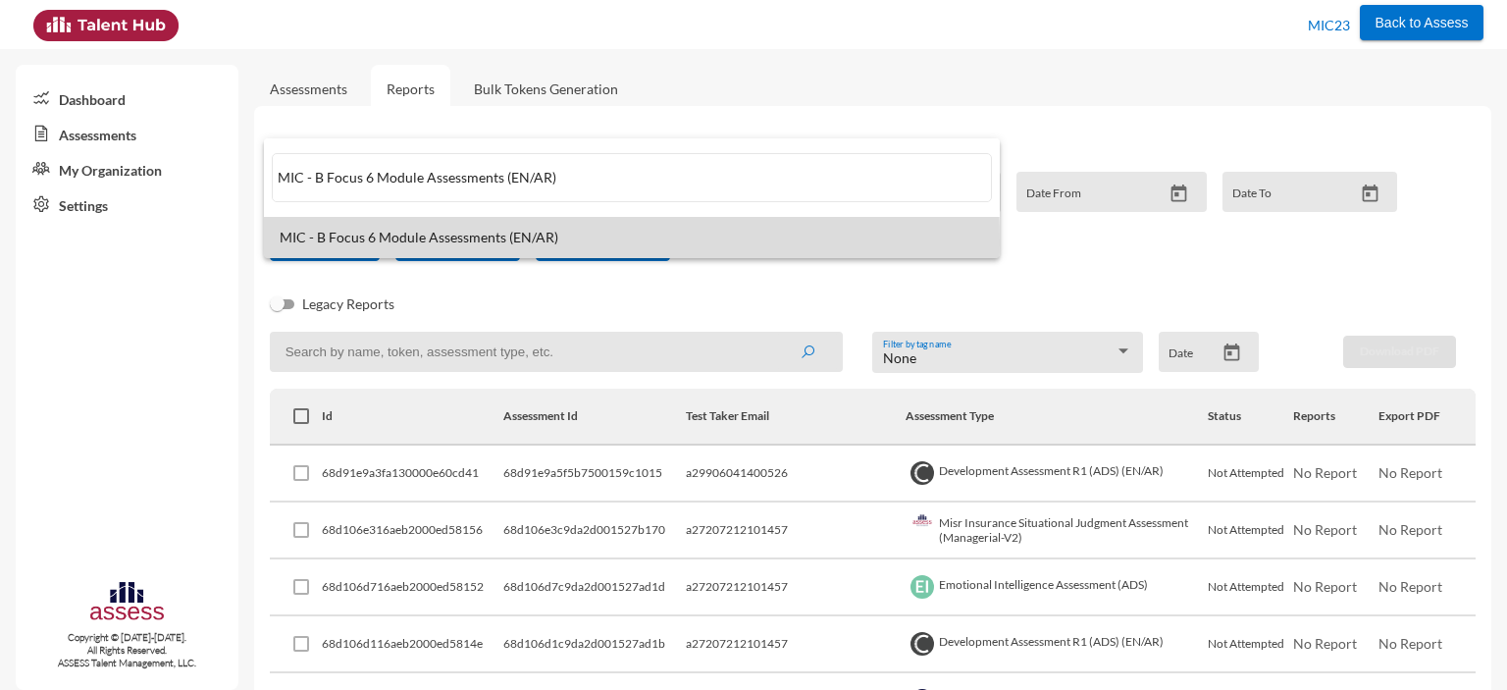
click at [337, 242] on span "MIC - B Focus 6 Module Assessments (EN/AR)" at bounding box center [632, 238] width 704 height 16
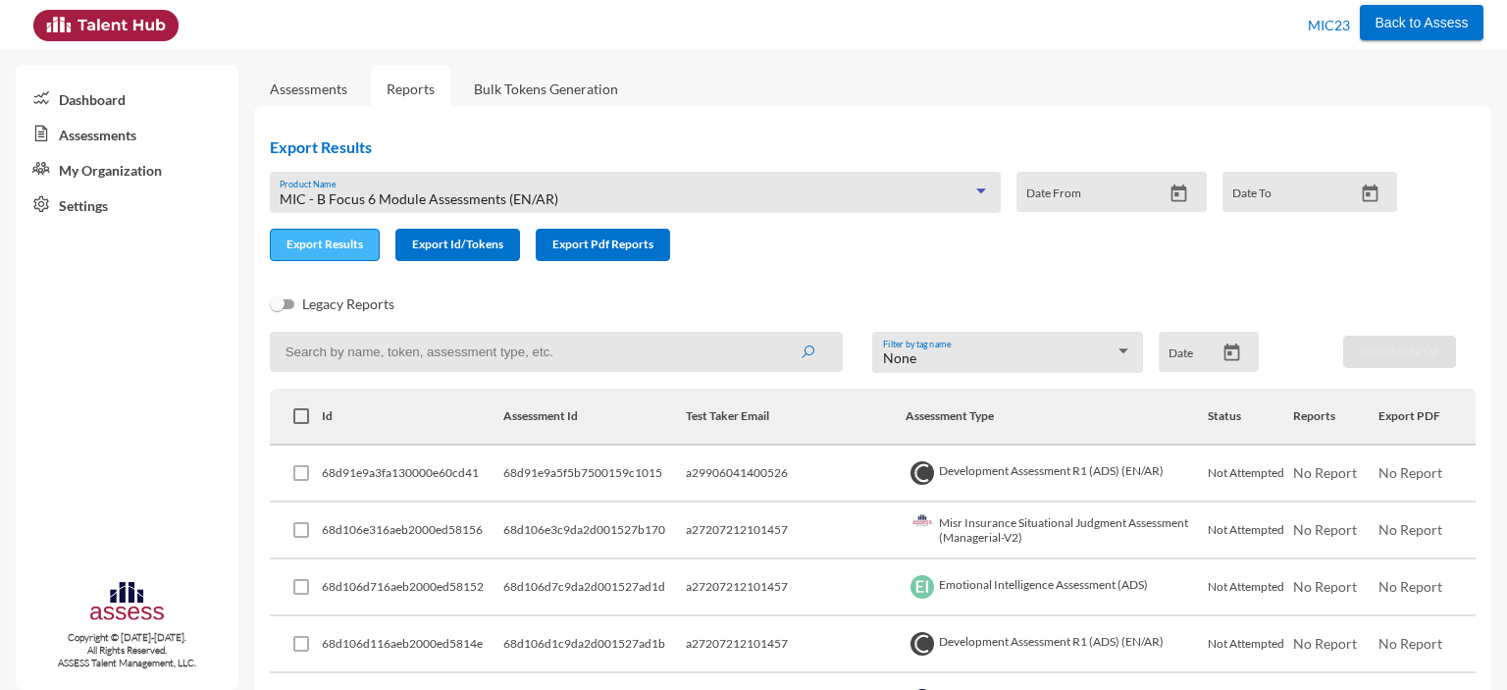
click at [314, 246] on span "Export Results" at bounding box center [324, 243] width 77 height 15
click at [603, 195] on div "MIC - B Focus 6 Module Assessments (EN/AR)" at bounding box center [626, 199] width 692 height 16
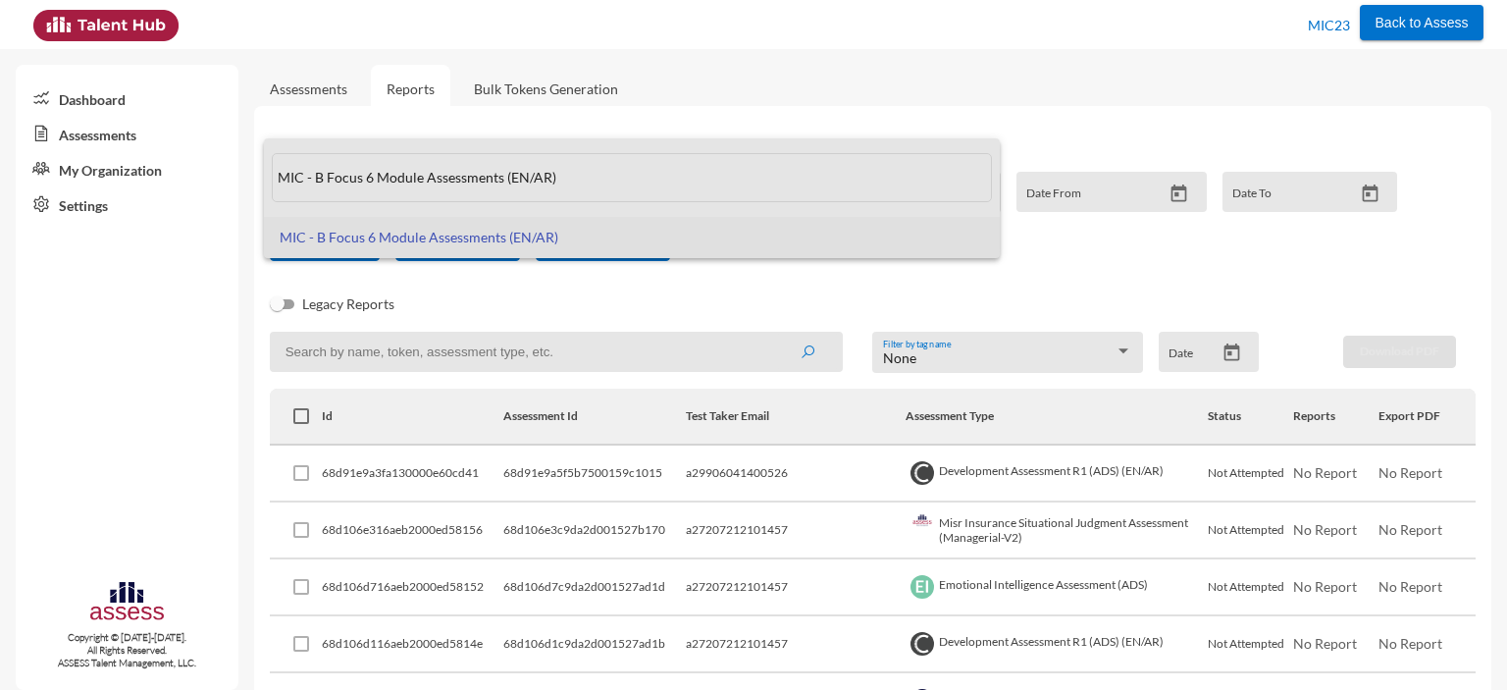
drag, startPoint x: 578, startPoint y: 179, endPoint x: 241, endPoint y: 207, distance: 337.6
click at [241, 207] on div "MIC - B Focus 6 Module Assessments (EN/AR) MIC - B Focus 6 Module Assessments (…" at bounding box center [753, 345] width 1507 height 690
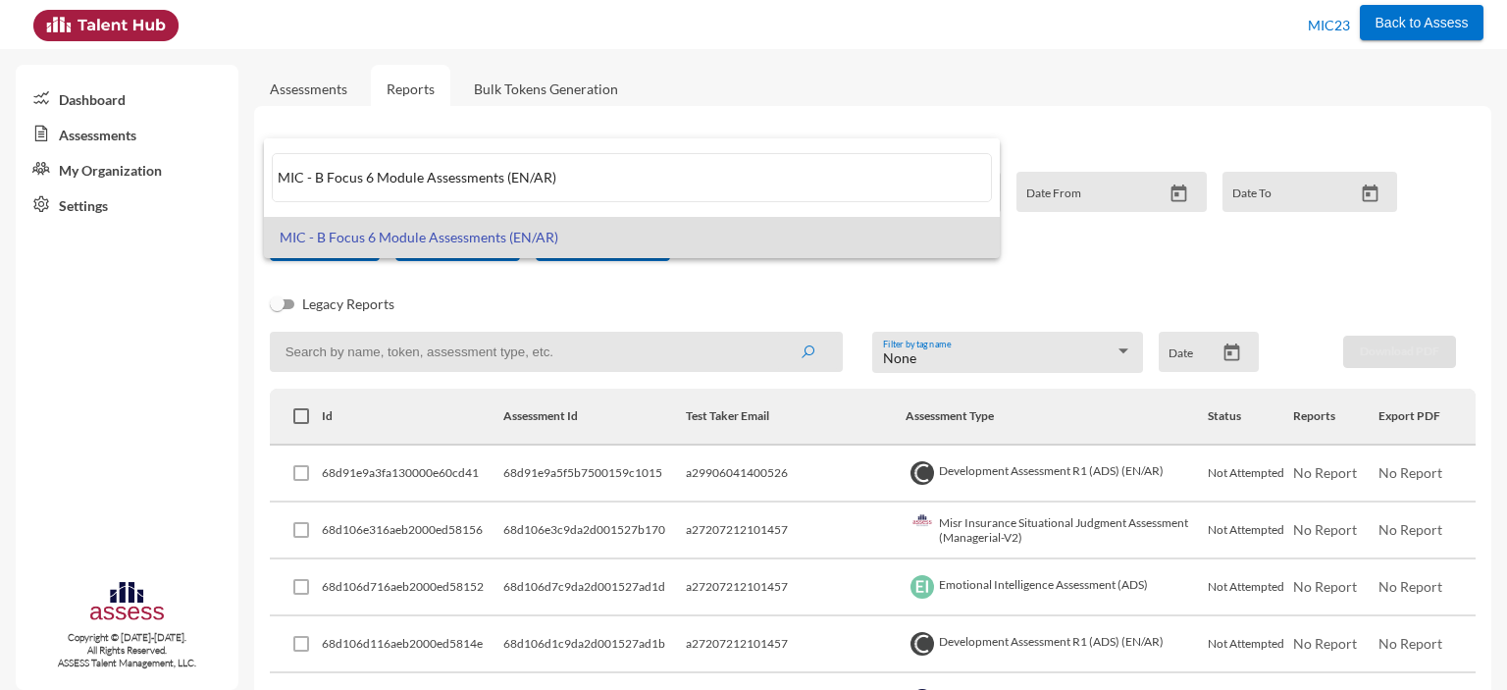
paste input "- 3 English Module Assessments"
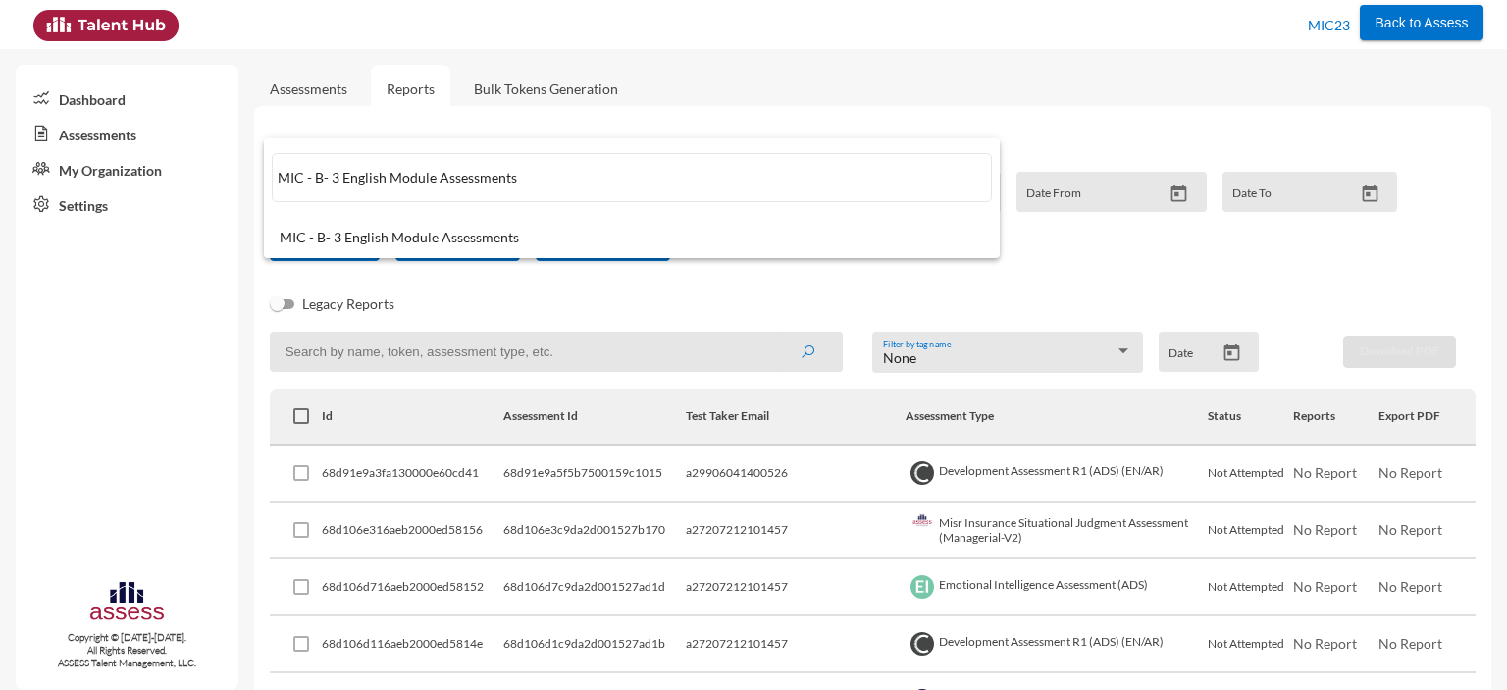
type input "MIC - B- 3 English Module Assessments"
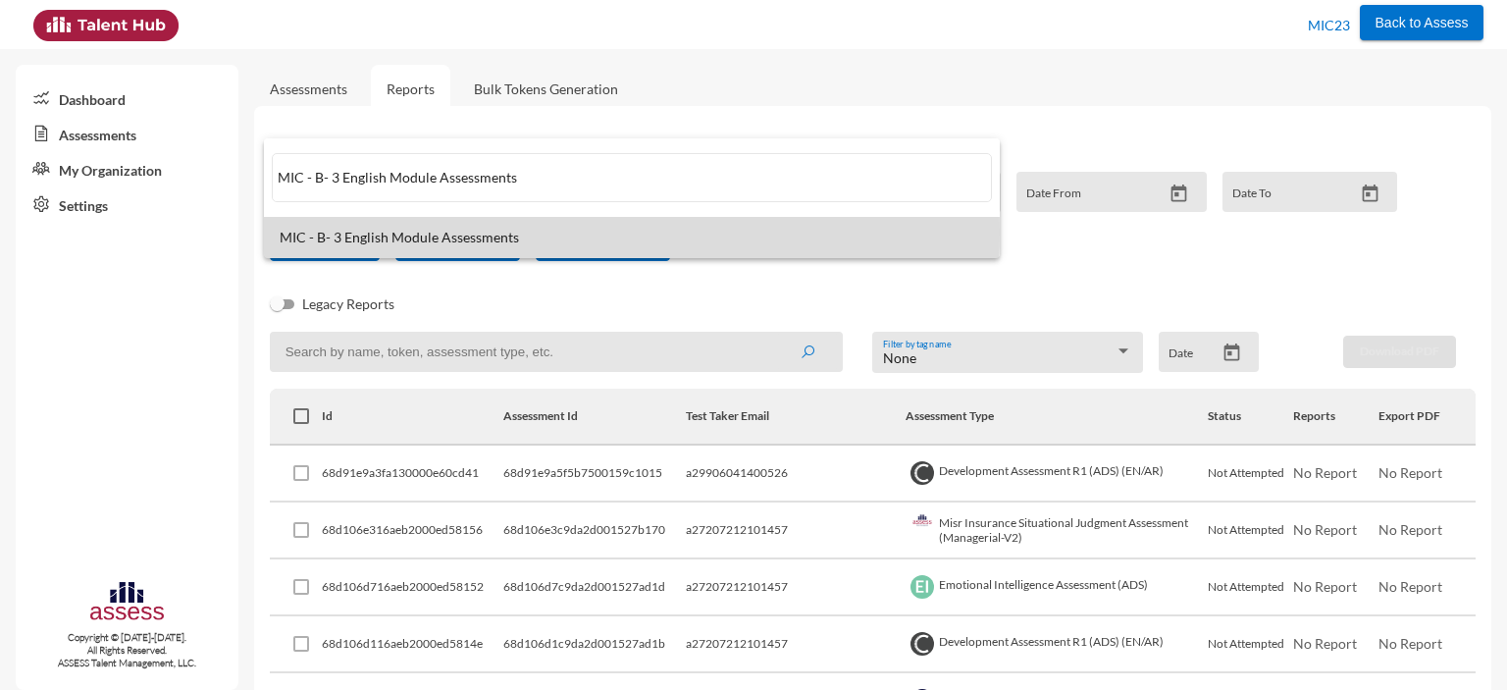
click at [316, 232] on span "MIC - B- 3 English Module Assessments" at bounding box center [632, 238] width 704 height 16
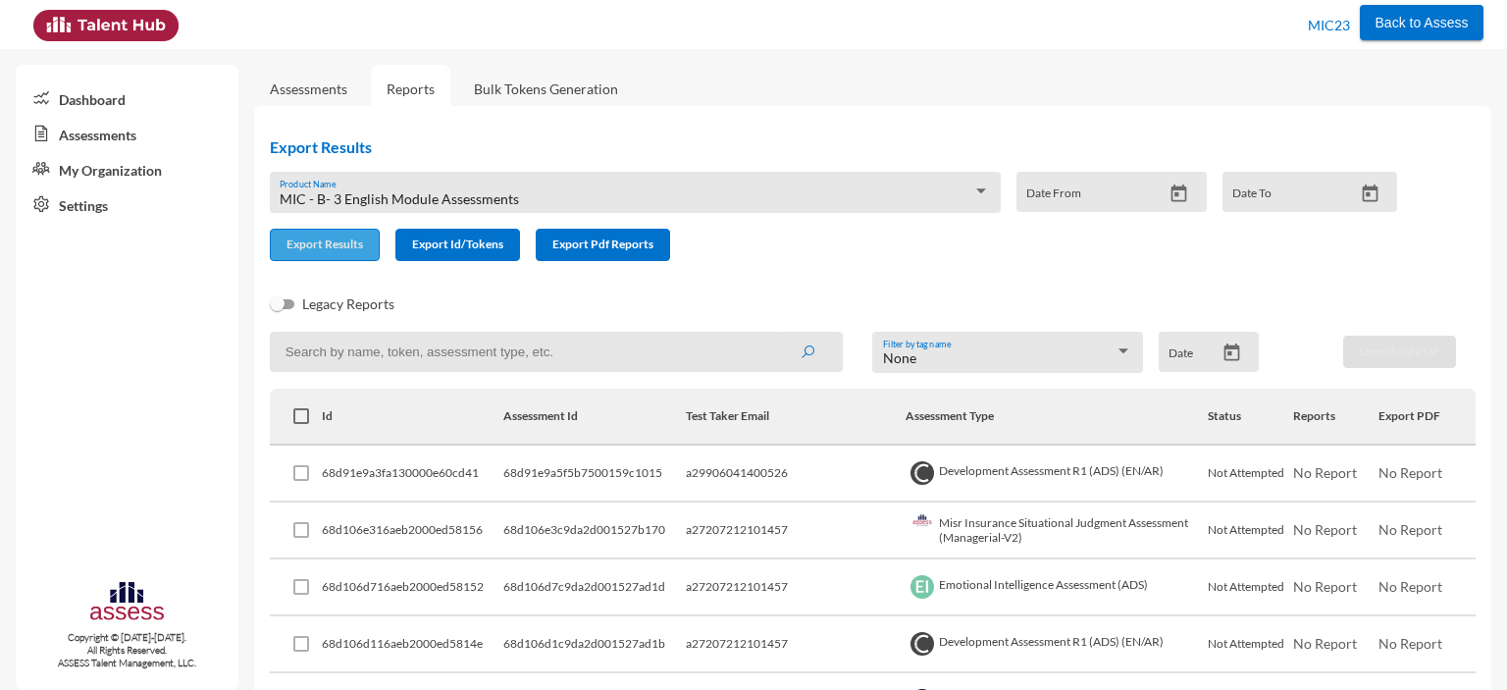
click at [322, 250] on span "Export Results" at bounding box center [324, 243] width 77 height 15
click at [401, 199] on span "MIC - B- 3 English Module Assessments" at bounding box center [399, 198] width 239 height 17
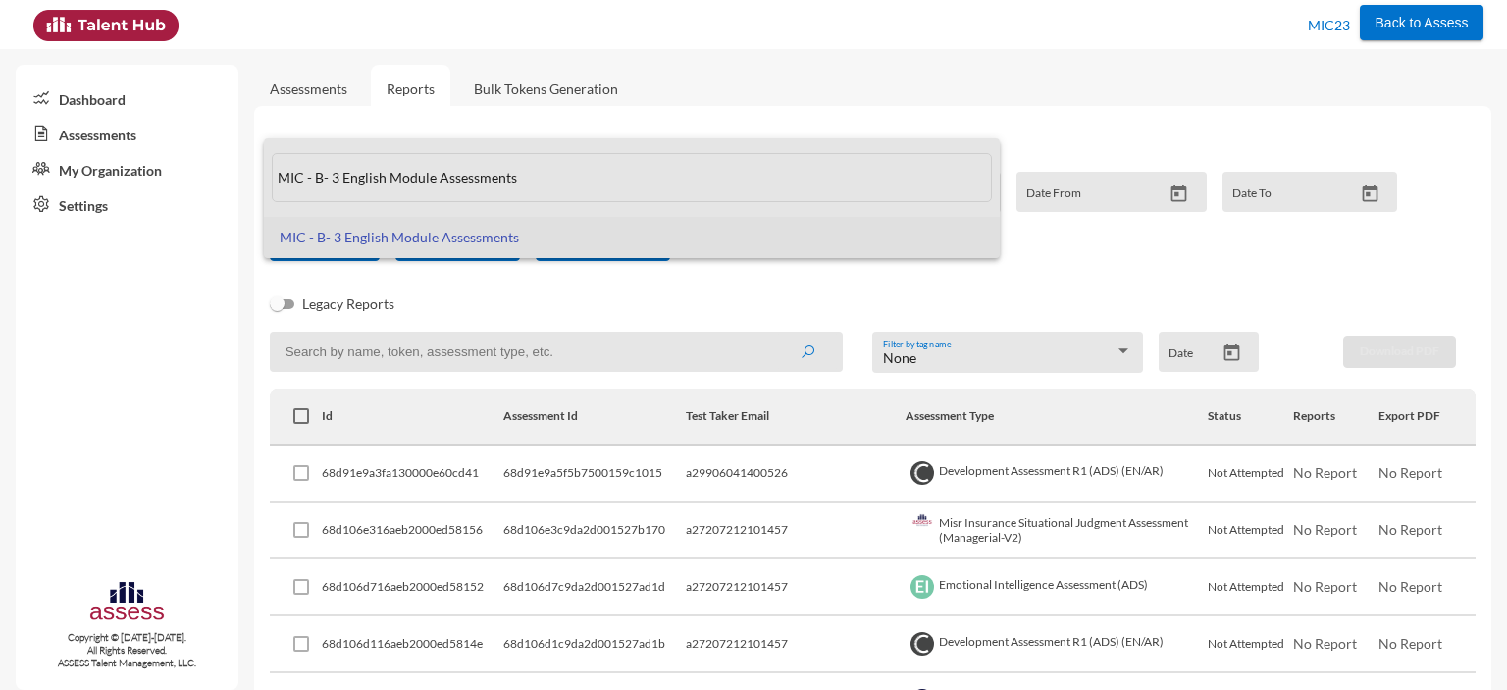
click at [506, 181] on input "MIC - B- 3 English Module Assessments" at bounding box center [632, 177] width 720 height 49
drag, startPoint x: 522, startPoint y: 181, endPoint x: 271, endPoint y: 191, distance: 251.3
click at [272, 191] on input "MIC - B- 3 English Module Assessments" at bounding box center [632, 177] width 720 height 49
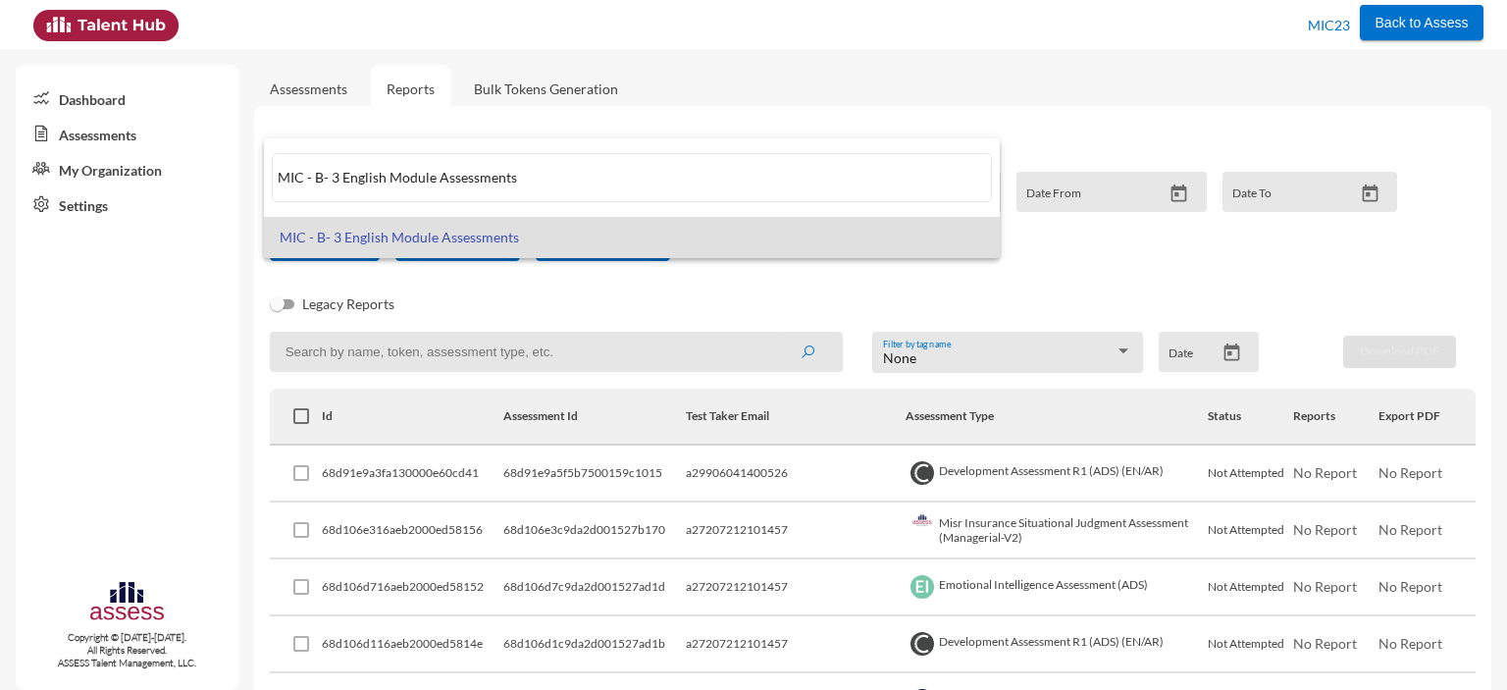
paste input "ASSESS Potentiality R2 (EN/AR)"
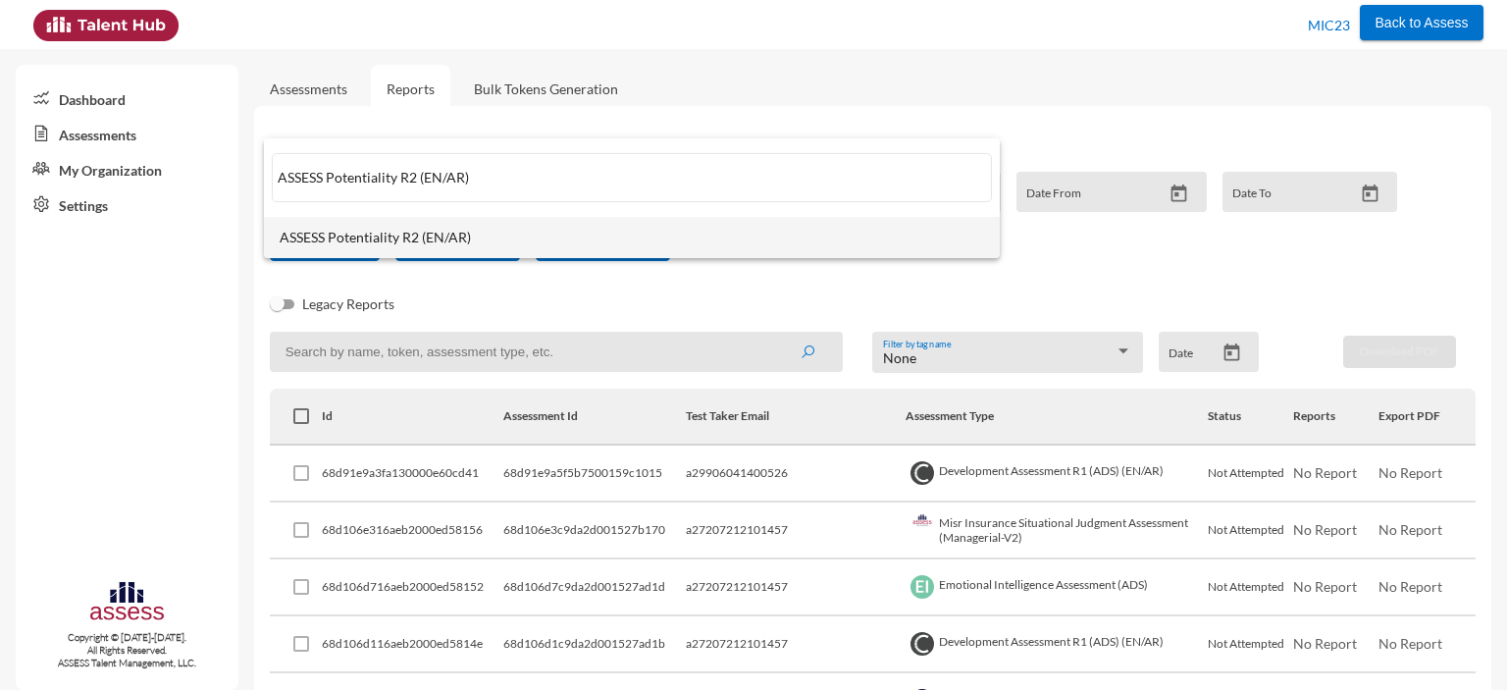
type input "ASSESS Potentiality R2 (EN/AR)"
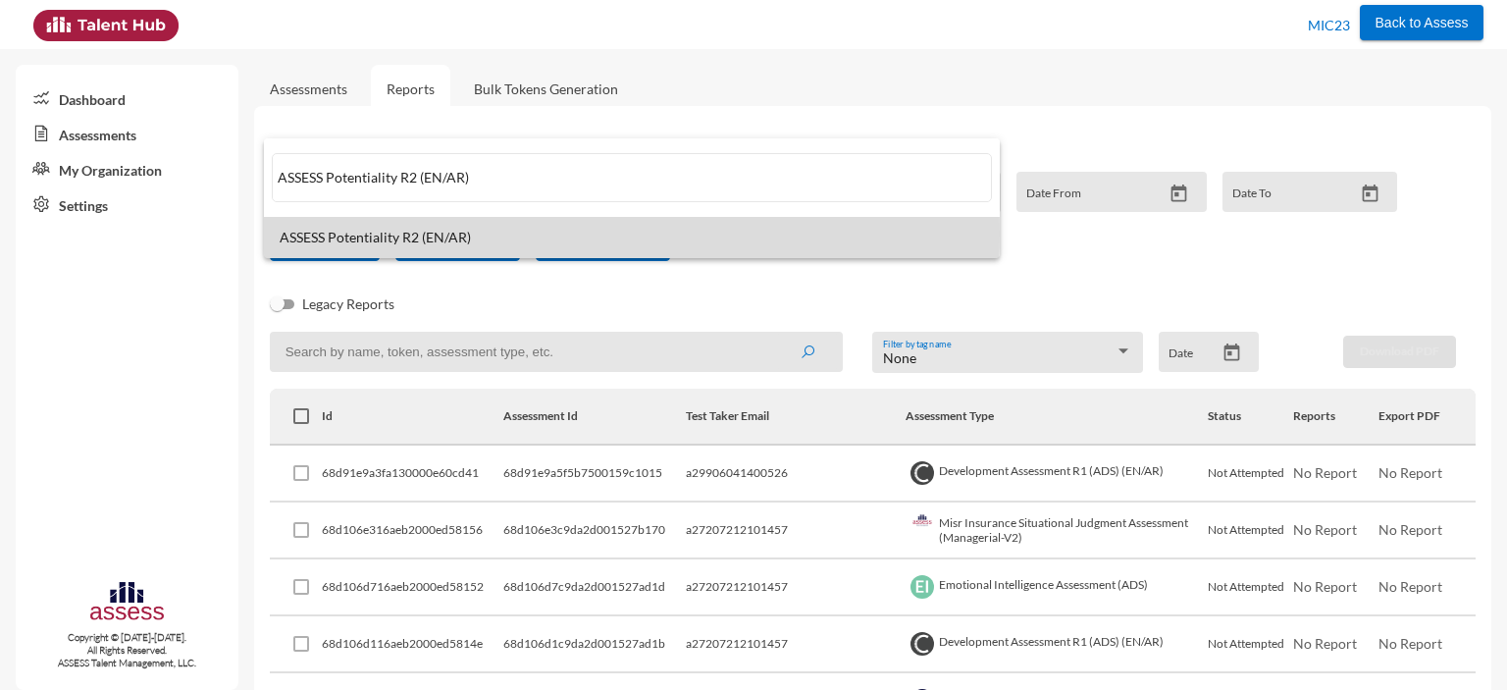
click at [322, 233] on span "ASSESS Potentiality R2 (EN/AR)" at bounding box center [632, 238] width 704 height 16
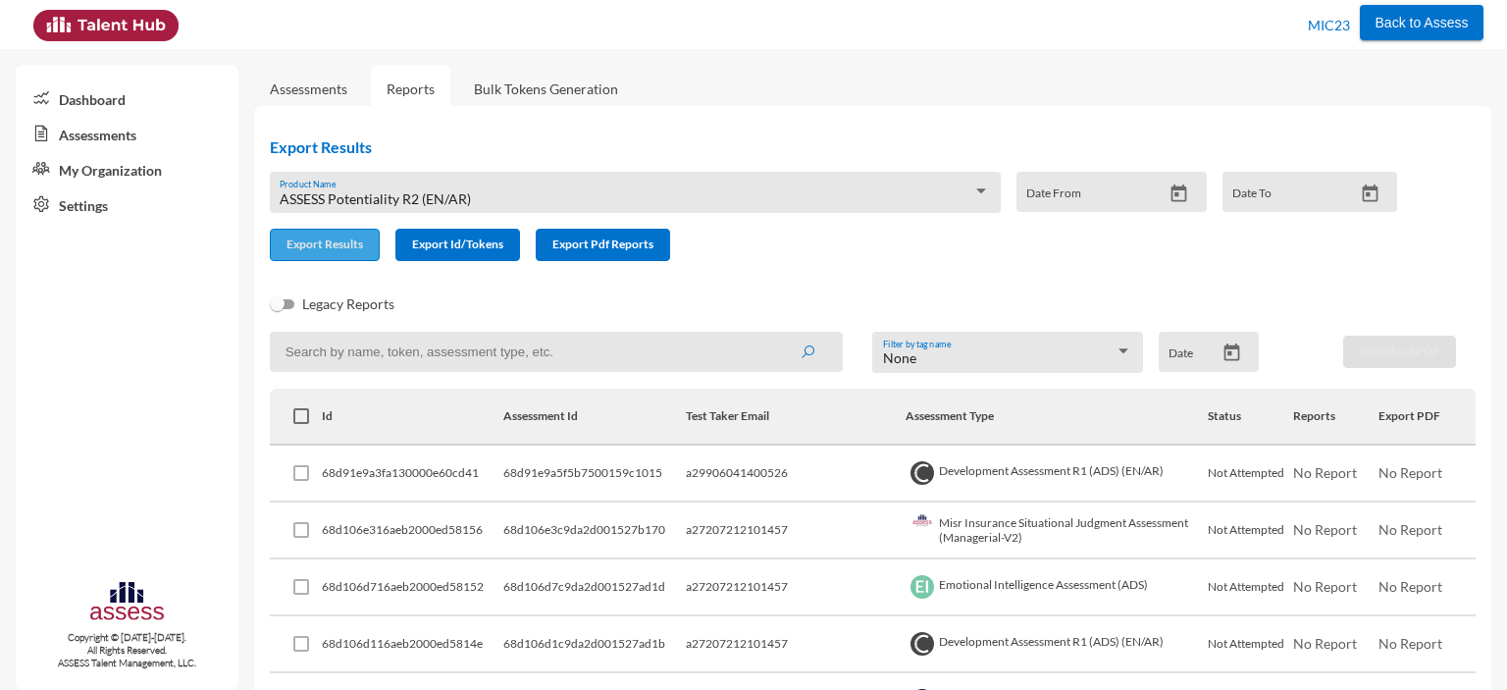
click at [333, 247] on span "Export Results" at bounding box center [324, 243] width 77 height 15
click at [569, 191] on div "ASSESS Potentiality R2 (EN/AR)" at bounding box center [626, 199] width 692 height 16
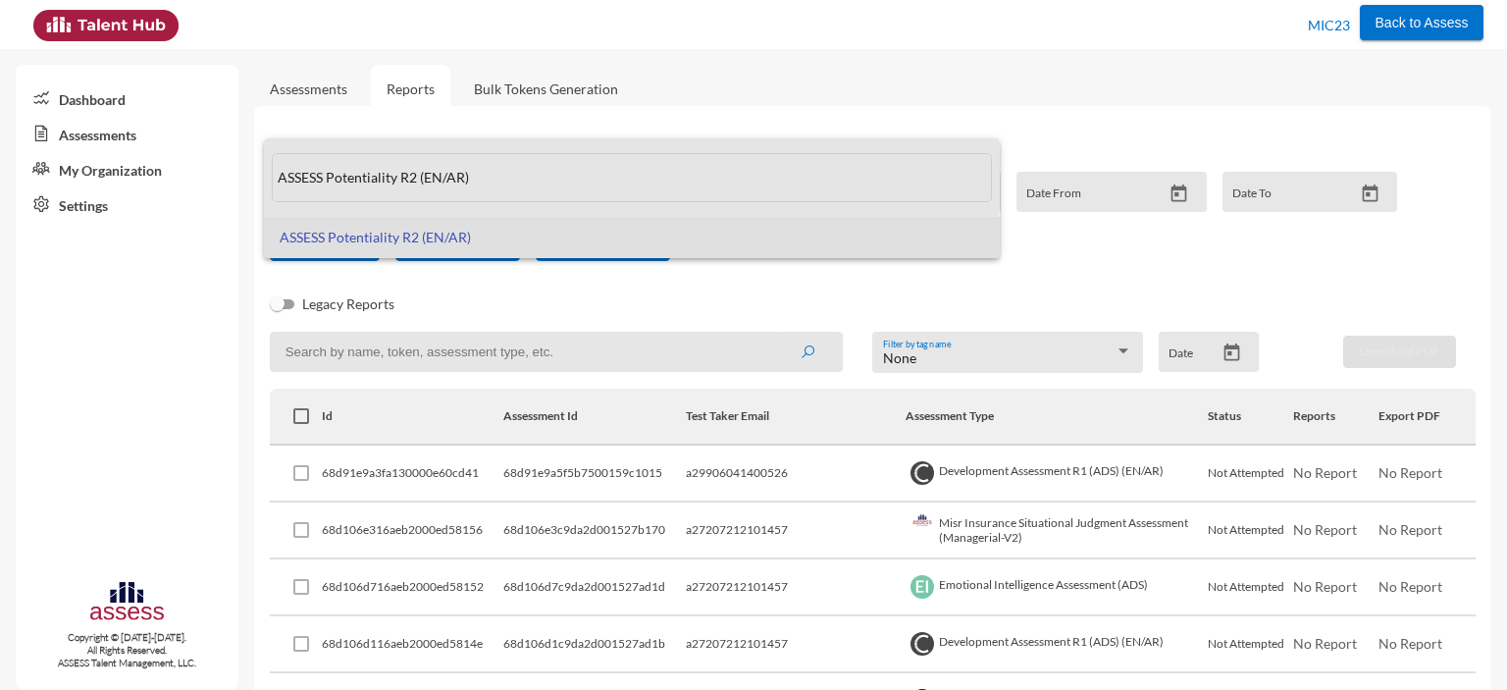
drag, startPoint x: 489, startPoint y: 176, endPoint x: 267, endPoint y: 177, distance: 222.7
click at [267, 177] on mat-option "ASSESS Potentiality R2 (EN/AR)" at bounding box center [632, 177] width 736 height 78
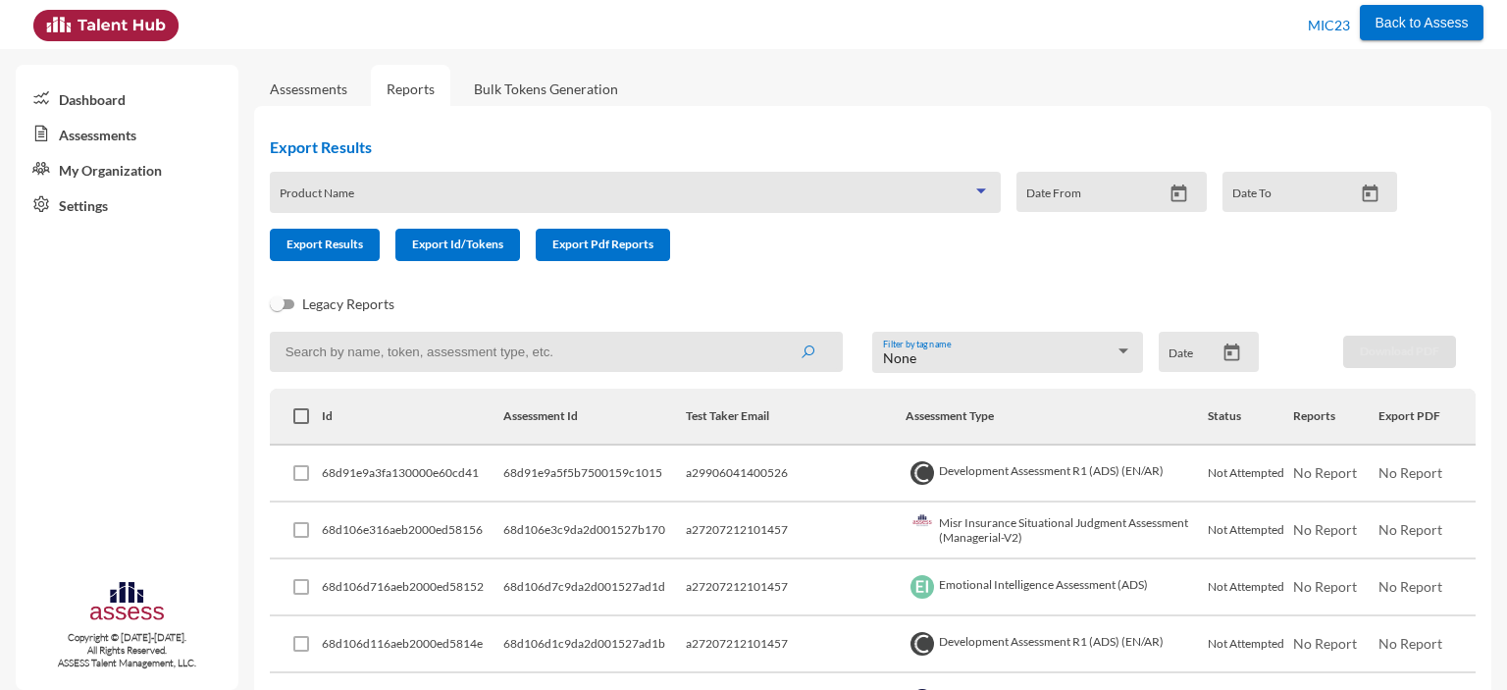
click at [338, 191] on span at bounding box center [626, 199] width 692 height 16
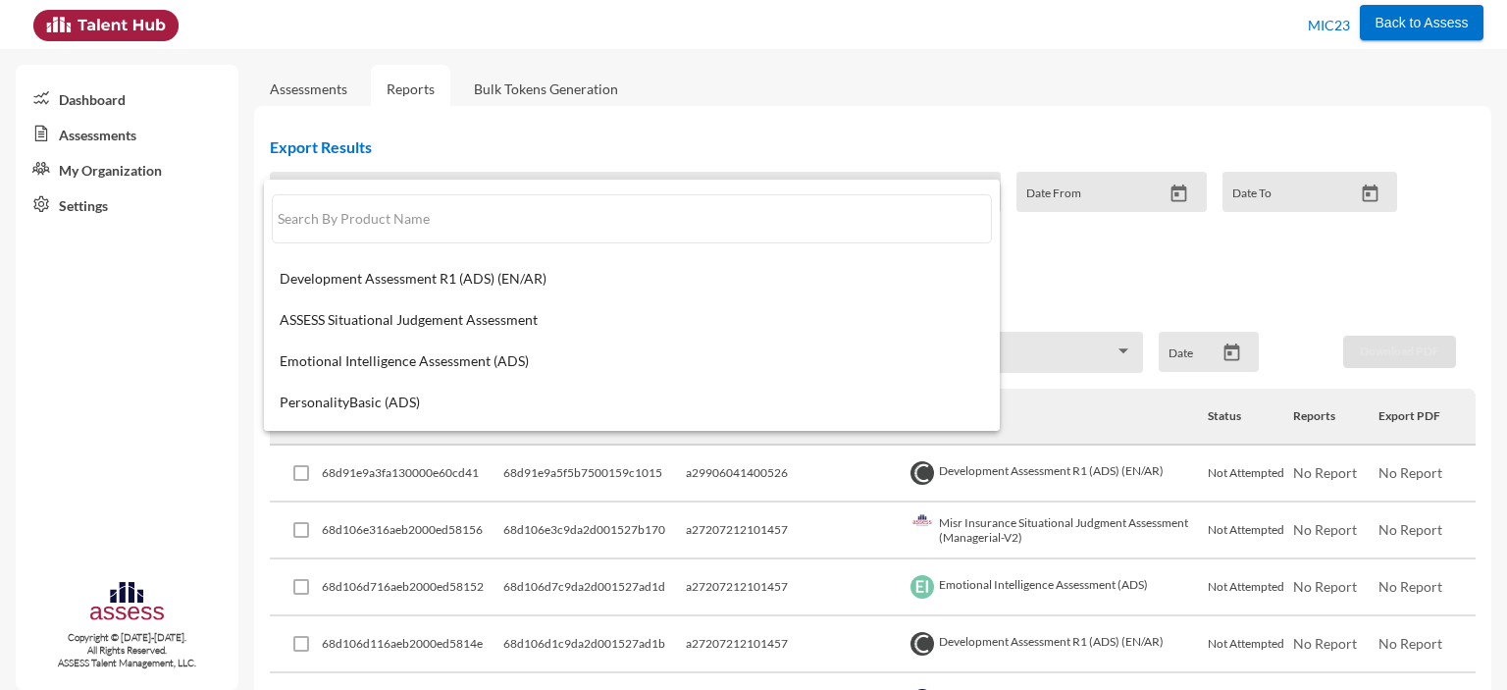
paste input "Misr Insurance Situational Judgment Assessment (Managerial-V2)"
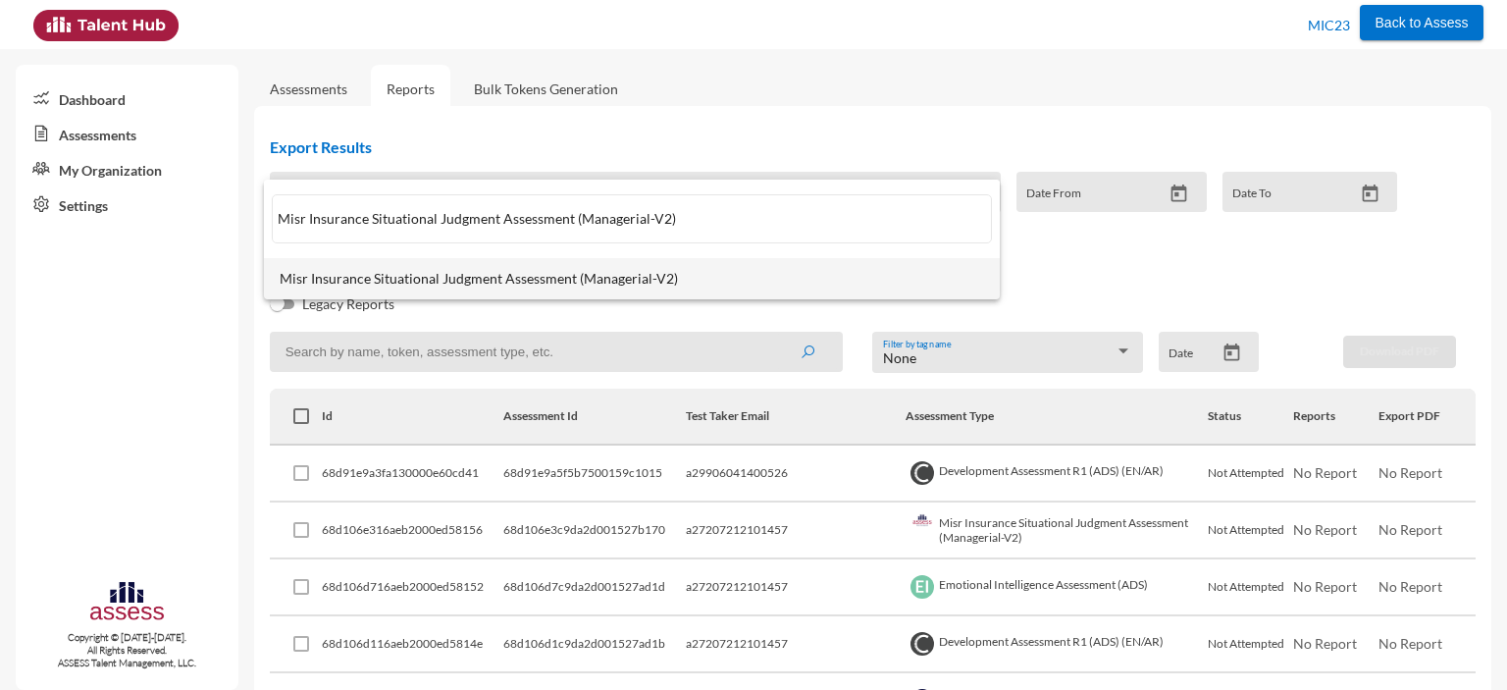
type input "Misr Insurance Situational Judgment Assessment (Managerial-V2)"
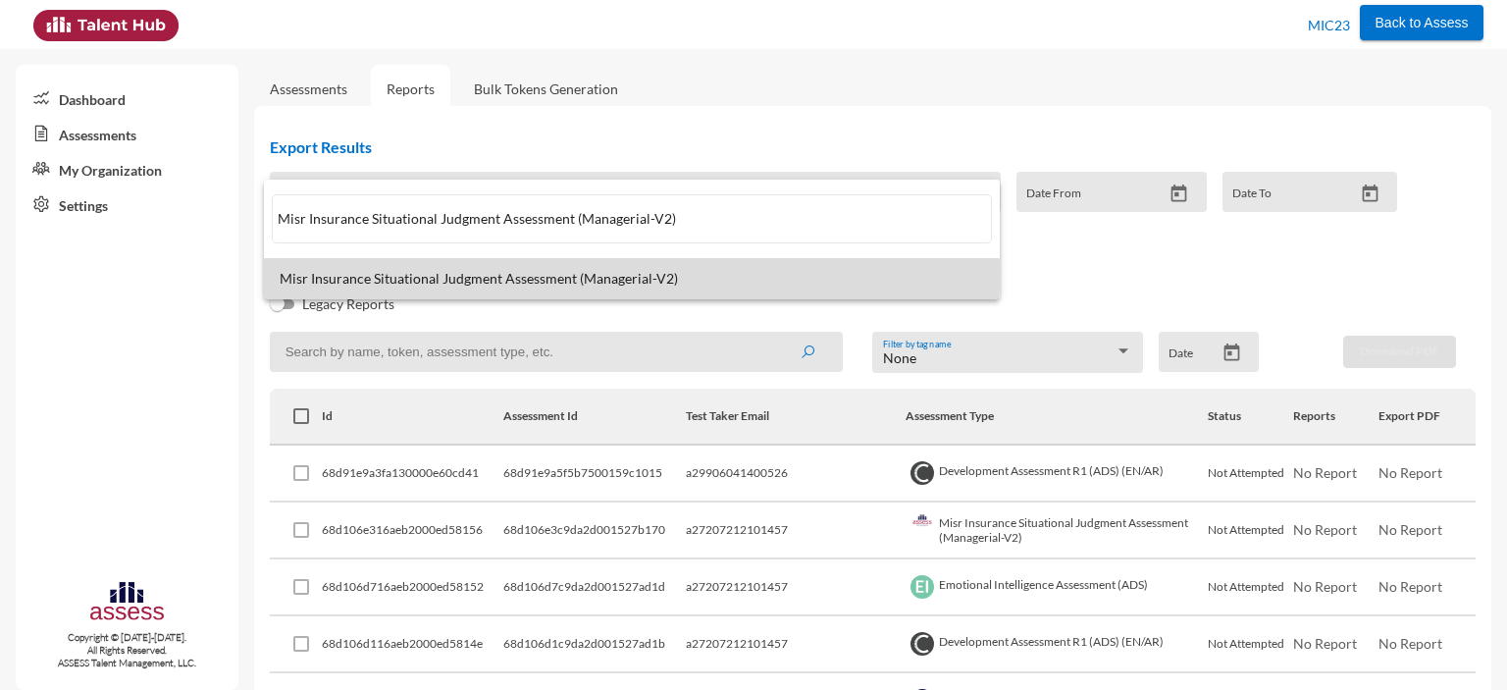
click at [490, 274] on span "Misr Insurance Situational Judgment Assessment (Managerial-V2)" at bounding box center [632, 279] width 704 height 16
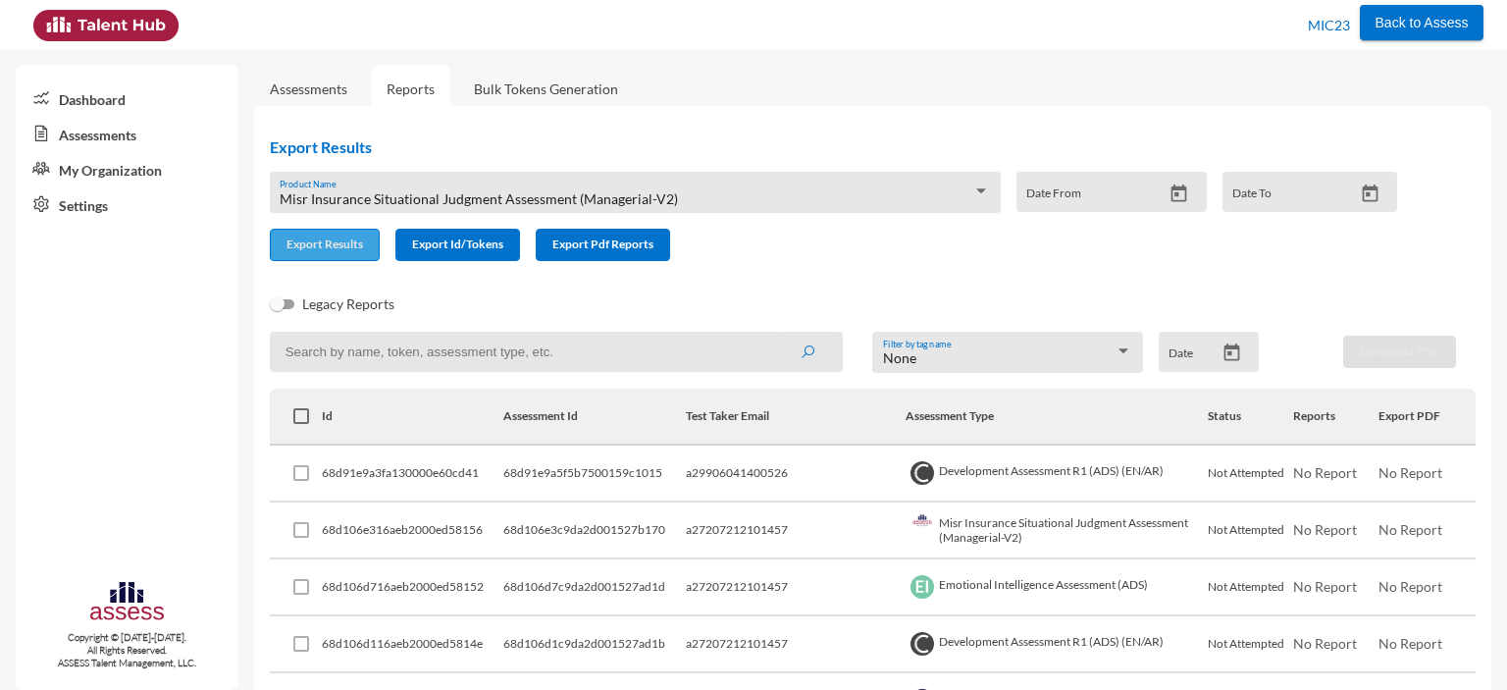
click at [330, 261] on button "Export Results" at bounding box center [325, 245] width 110 height 32
